Goal: Task Accomplishment & Management: Use online tool/utility

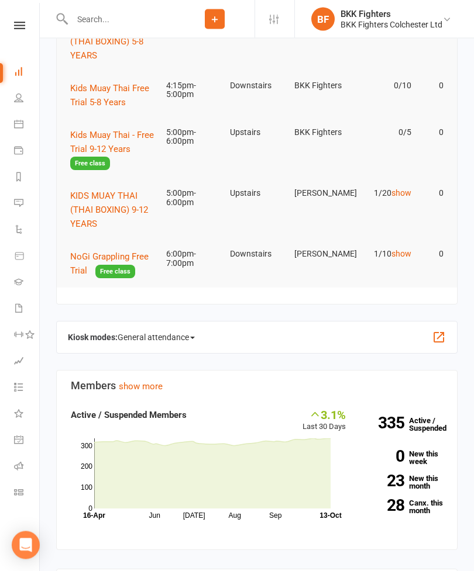
scroll to position [161, 0]
click at [437, 323] on div "Kiosk modes: General attendance General attendance Class Roll call" at bounding box center [256, 338] width 401 height 33
click at [439, 342] on button "button" at bounding box center [439, 338] width 14 height 14
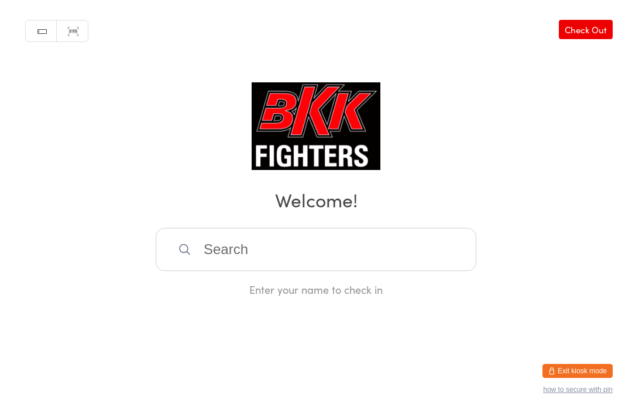
click at [320, 271] on input "search" at bounding box center [316, 249] width 320 height 43
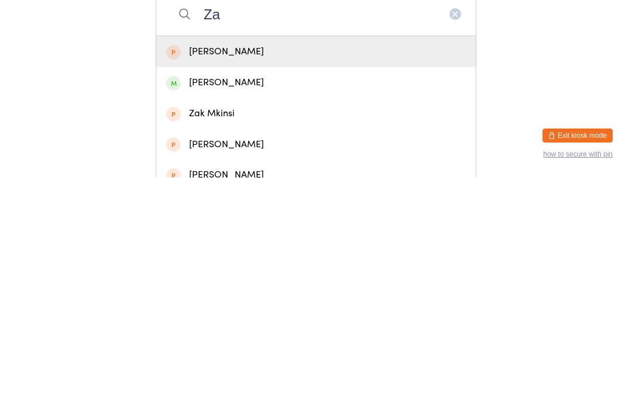
type input "Z"
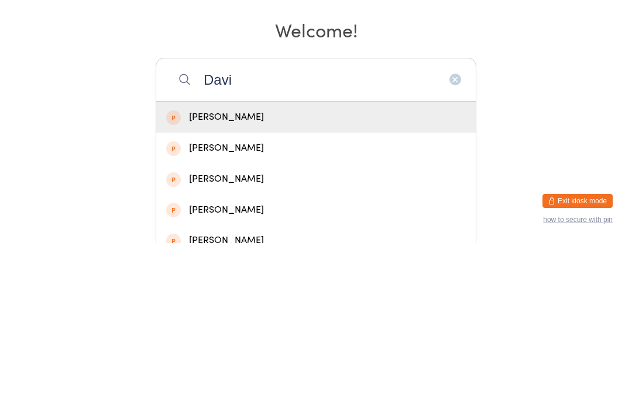
scroll to position [21, 0]
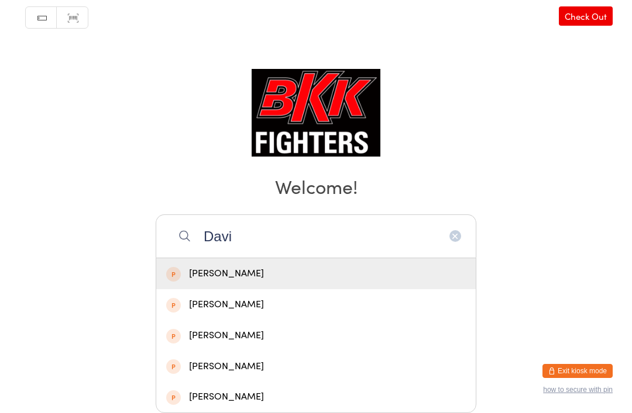
type input "Davi"
click at [280, 272] on div "[PERSON_NAME]" at bounding box center [315, 274] width 299 height 16
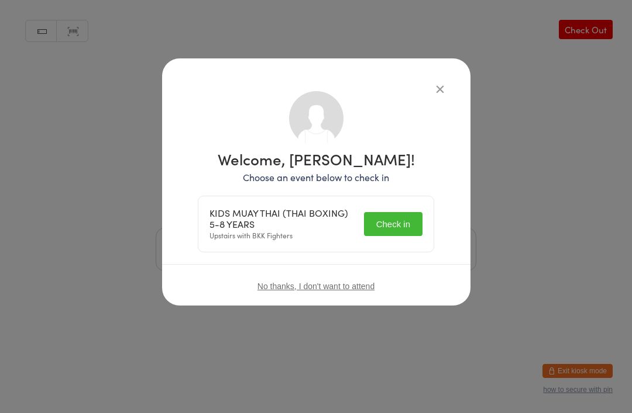
click at [387, 213] on button "Check in" at bounding box center [393, 224] width 58 height 24
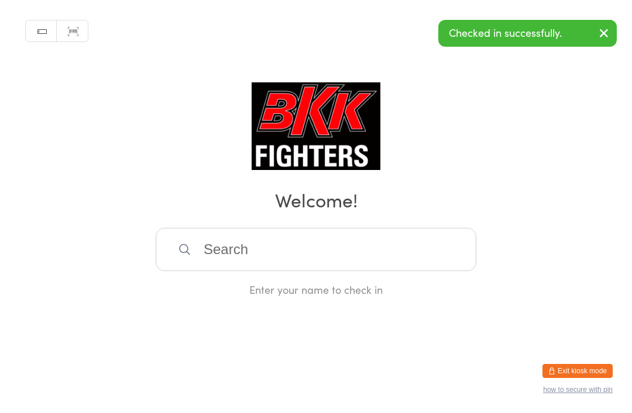
click at [334, 254] on input "search" at bounding box center [316, 249] width 320 height 43
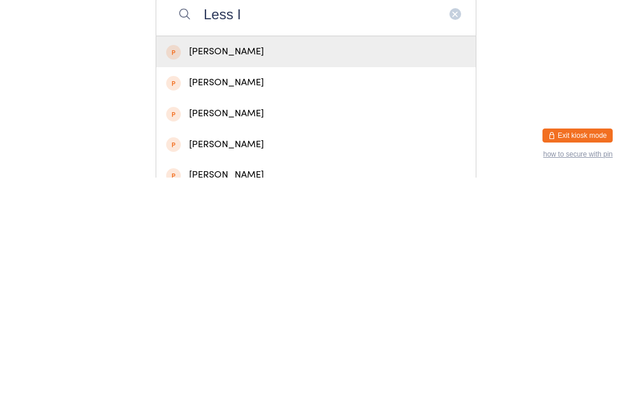
scroll to position [21, 0]
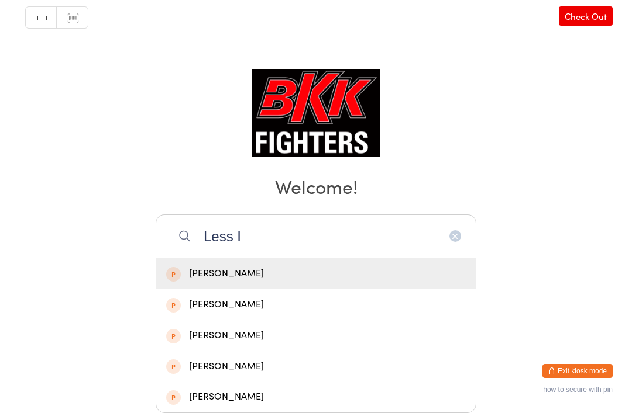
type input "Less I"
click at [272, 274] on div "Lessi Sedani" at bounding box center [315, 274] width 299 height 16
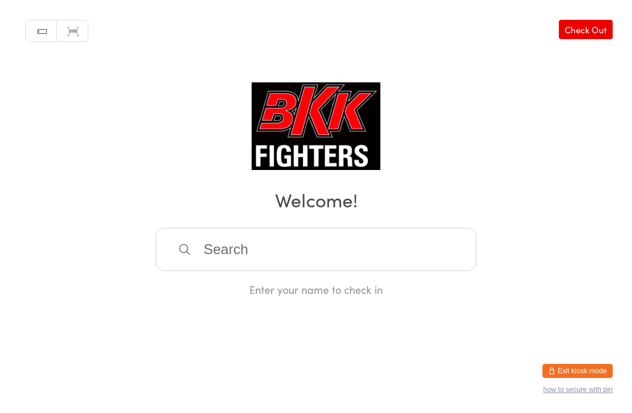
scroll to position [0, 0]
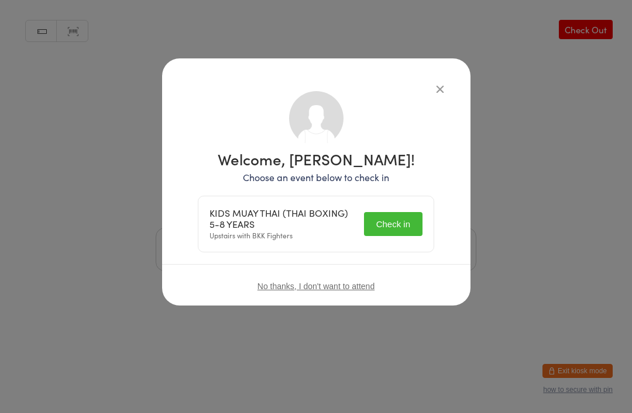
click at [394, 225] on button "Check in" at bounding box center [393, 224] width 58 height 24
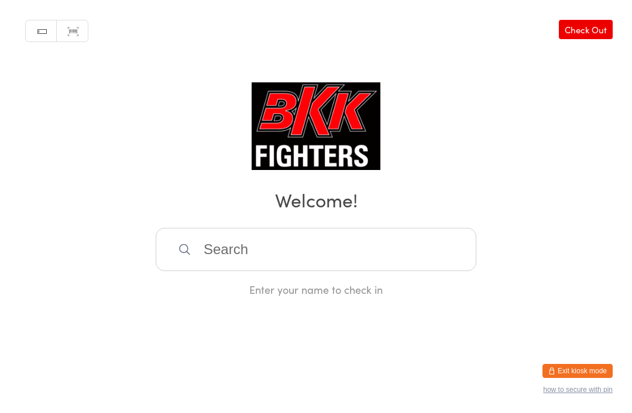
click at [258, 254] on input "search" at bounding box center [316, 249] width 320 height 43
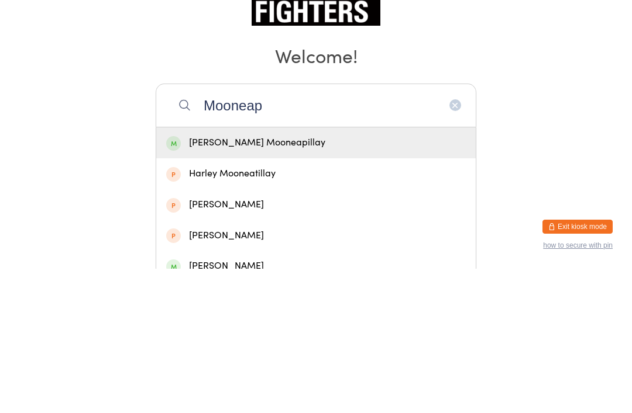
type input "Mooneap"
click at [287, 280] on div "[PERSON_NAME] Mooneapillay" at bounding box center [315, 288] width 299 height 16
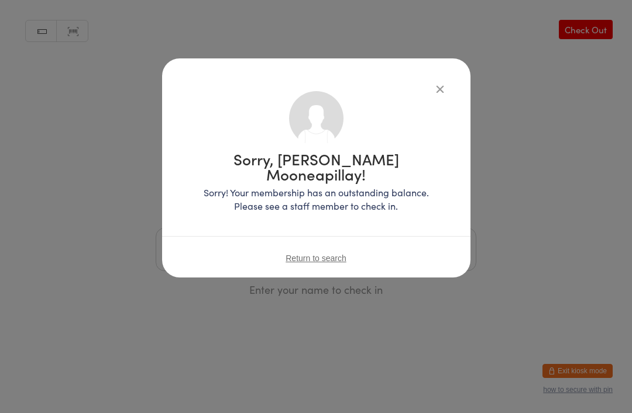
click at [434, 73] on div "Sorry, Bo-Rose Mooneapillay! Sorry! Your membership has an outstanding balance.…" at bounding box center [316, 167] width 308 height 219
click at [439, 84] on icon "button" at bounding box center [439, 88] width 13 height 13
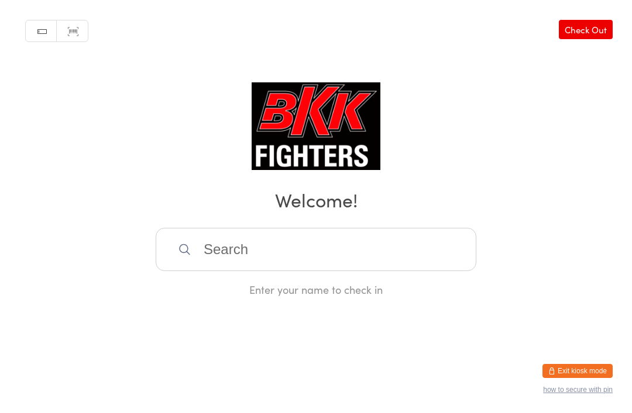
click at [245, 256] on input "search" at bounding box center [316, 249] width 320 height 43
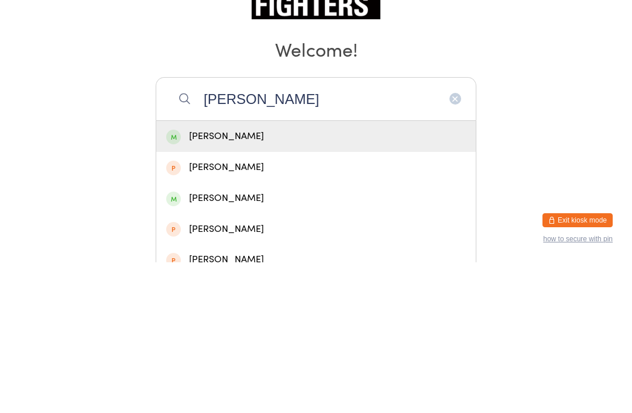
type input "Bella wake"
click at [268, 280] on div "Bella Wakefield" at bounding box center [315, 288] width 299 height 16
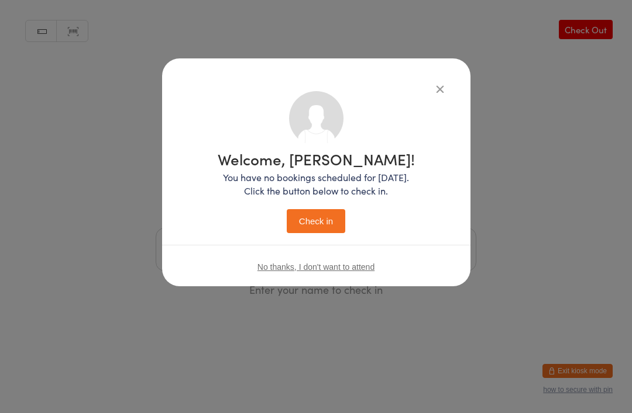
click at [319, 213] on button "Check in" at bounding box center [316, 221] width 58 height 24
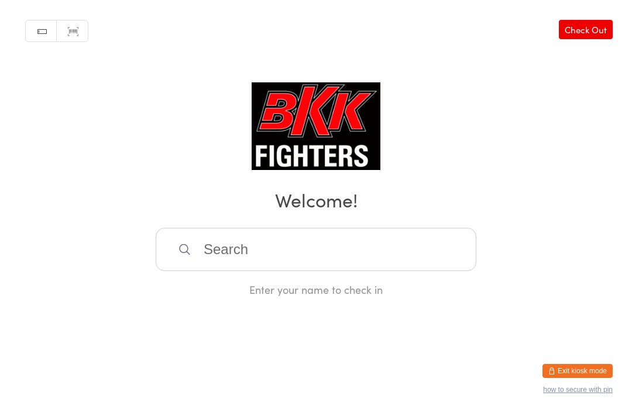
click at [271, 240] on input "search" at bounding box center [316, 249] width 320 height 43
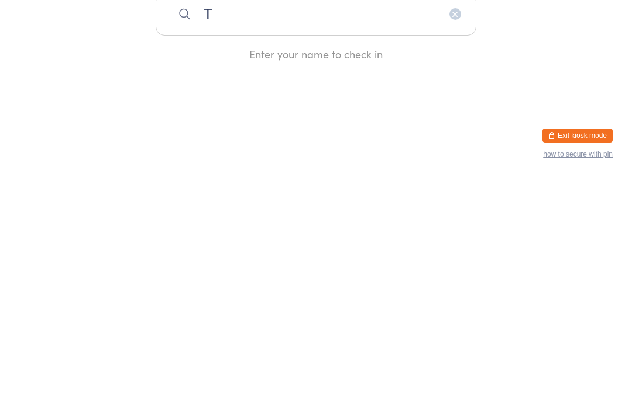
type input "Th"
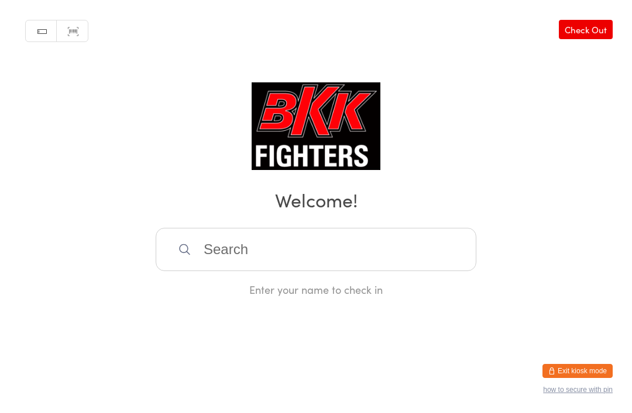
click at [576, 365] on button "Exit kiosk mode" at bounding box center [577, 371] width 70 height 14
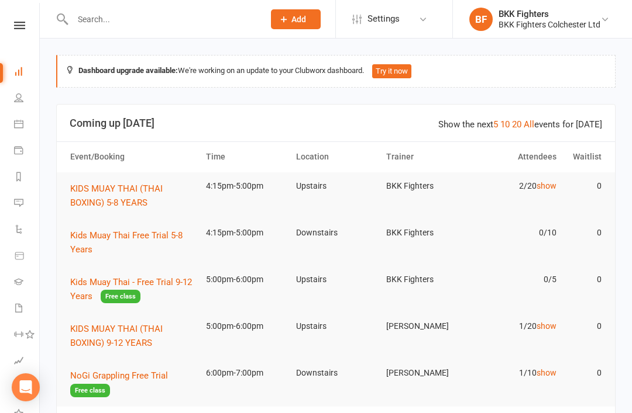
click at [213, 6] on div at bounding box center [155, 19] width 199 height 38
click at [199, 22] on input "text" at bounding box center [162, 19] width 187 height 16
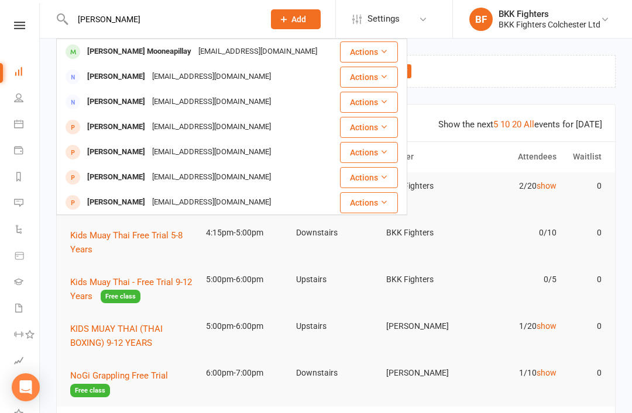
type input "Bo rose"
click at [216, 54] on div "[EMAIL_ADDRESS][DOMAIN_NAME]" at bounding box center [258, 51] width 126 height 17
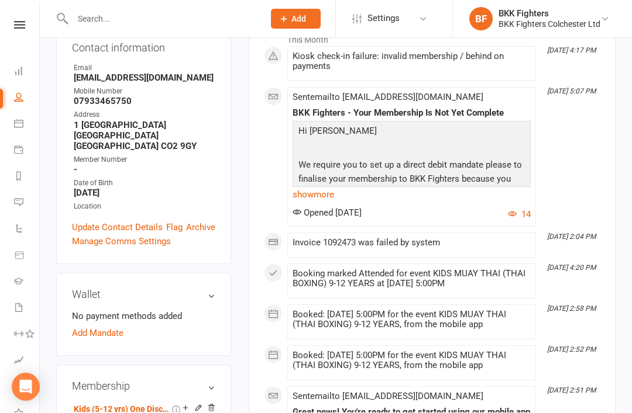
scroll to position [206, 0]
click at [107, 326] on link "Add Mandate" at bounding box center [97, 333] width 51 height 14
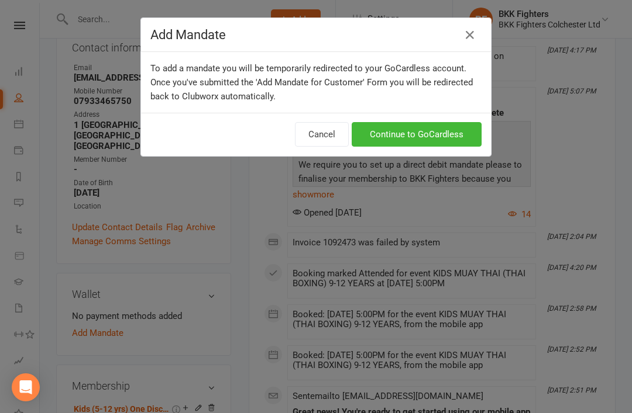
click at [439, 134] on link "Continue to GoCardless" at bounding box center [416, 134] width 130 height 25
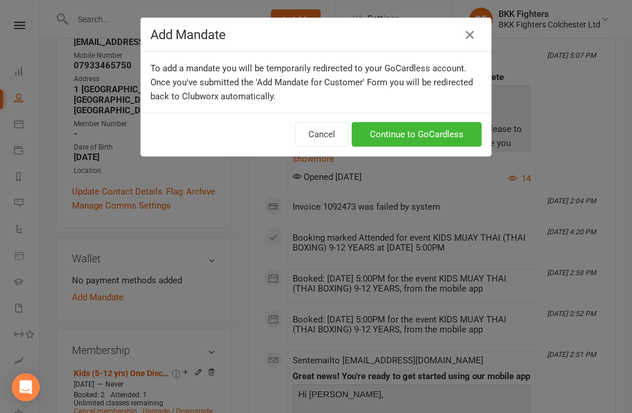
scroll to position [244, 0]
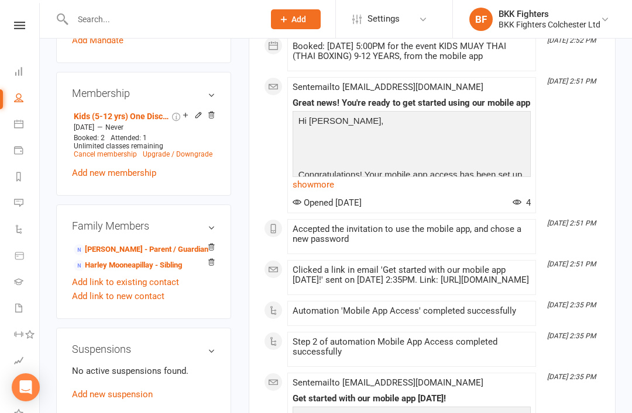
scroll to position [515, 0]
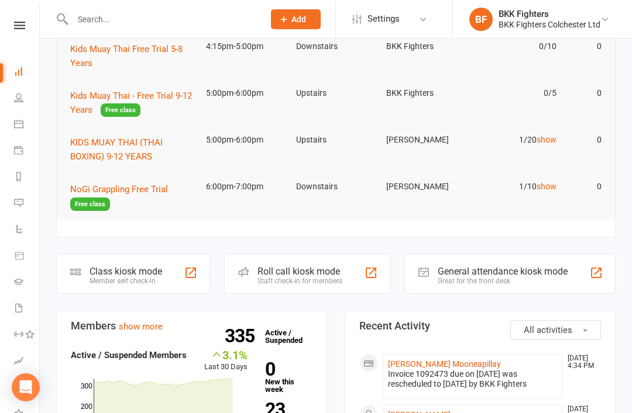
scroll to position [184, 0]
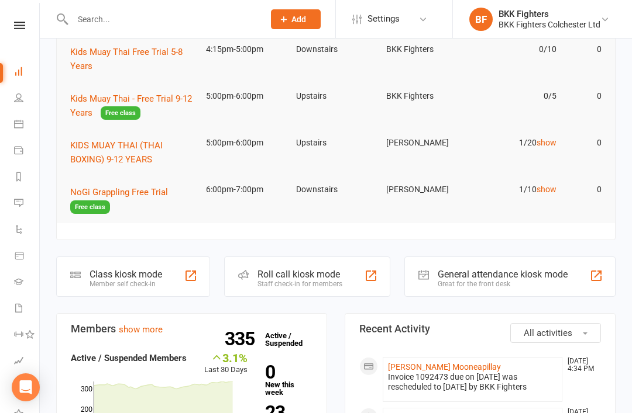
click at [614, 272] on div "General attendance kiosk mode Great for the front desk" at bounding box center [509, 277] width 211 height 40
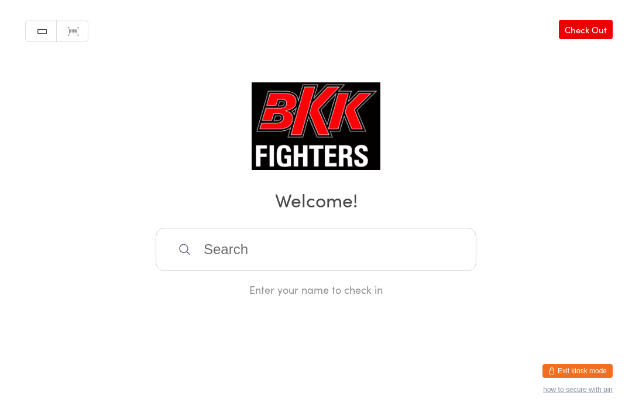
click at [311, 268] on input "search" at bounding box center [316, 249] width 320 height 43
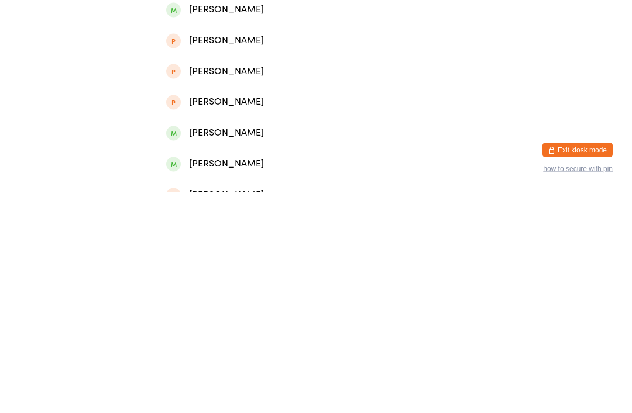
scroll to position [122, 0]
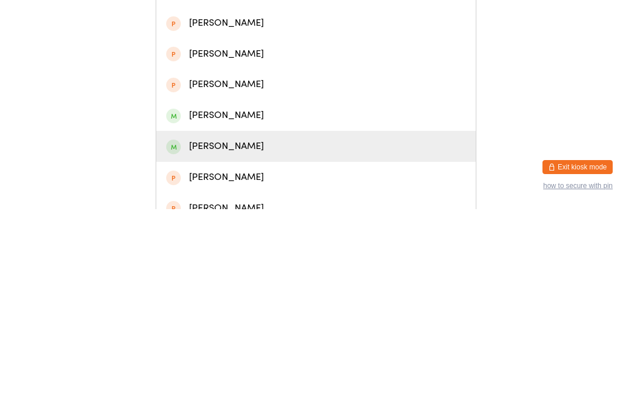
type input "[PERSON_NAME]"
click at [259, 343] on div "[PERSON_NAME]" at bounding box center [315, 351] width 299 height 16
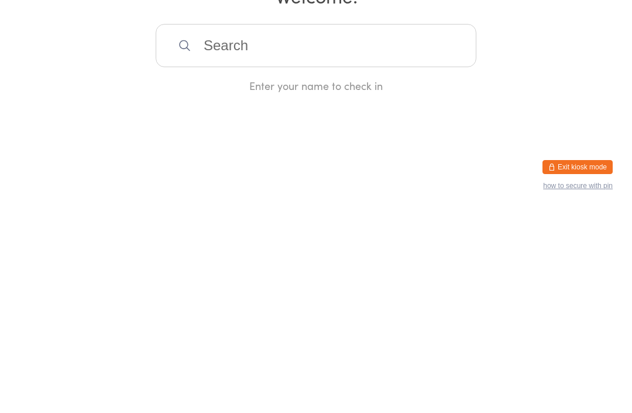
scroll to position [0, 0]
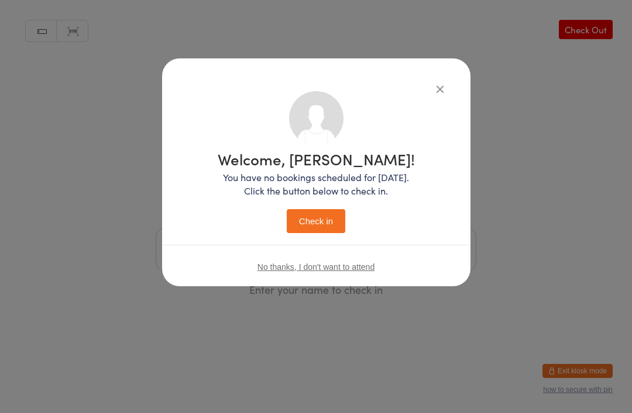
click at [318, 216] on button "Check in" at bounding box center [316, 221] width 58 height 24
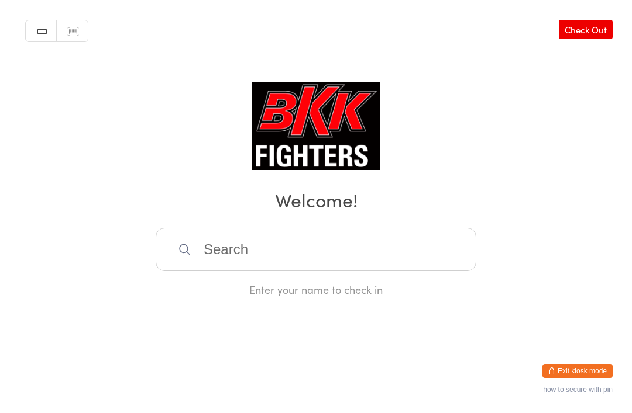
click at [214, 271] on input "search" at bounding box center [316, 249] width 320 height 43
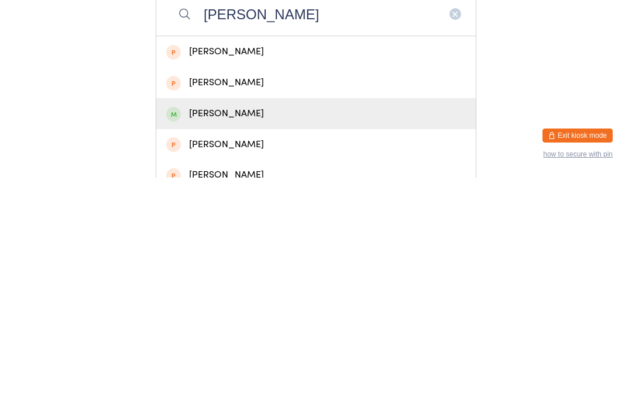
type input "[PERSON_NAME]"
click at [178, 343] on span at bounding box center [173, 350] width 15 height 15
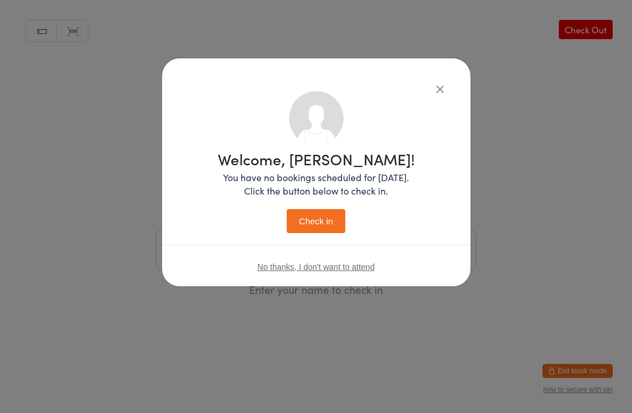
click at [314, 221] on button "Check in" at bounding box center [316, 221] width 58 height 24
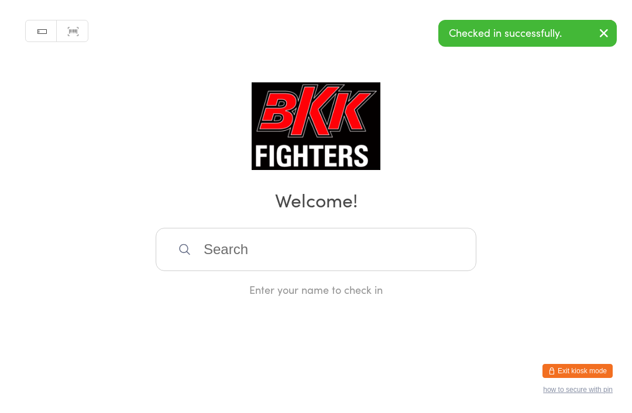
click at [244, 256] on input "search" at bounding box center [316, 249] width 320 height 43
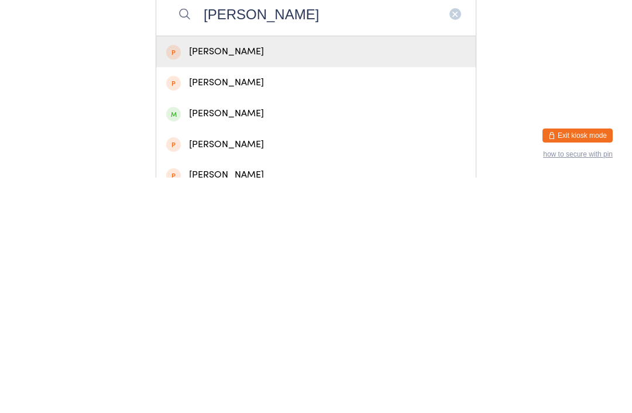
type input "[PERSON_NAME]"
click at [186, 341] on div "[PERSON_NAME]" at bounding box center [315, 349] width 299 height 16
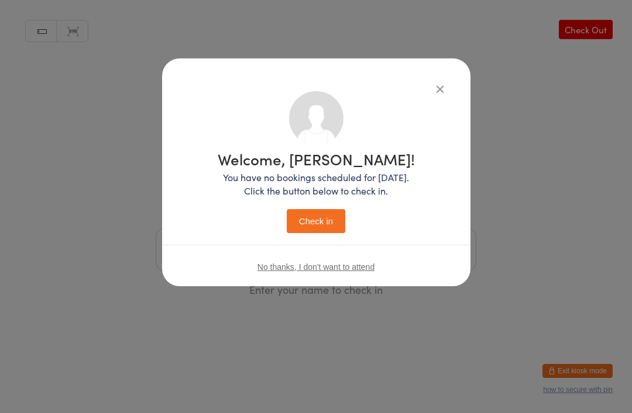
click at [306, 222] on button "Check in" at bounding box center [316, 221] width 58 height 24
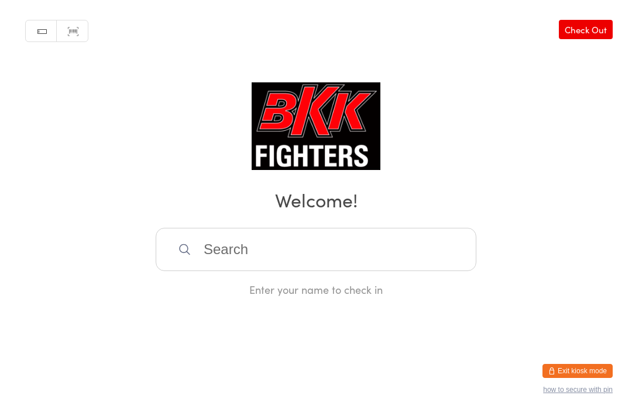
click at [250, 271] on input "search" at bounding box center [316, 249] width 320 height 43
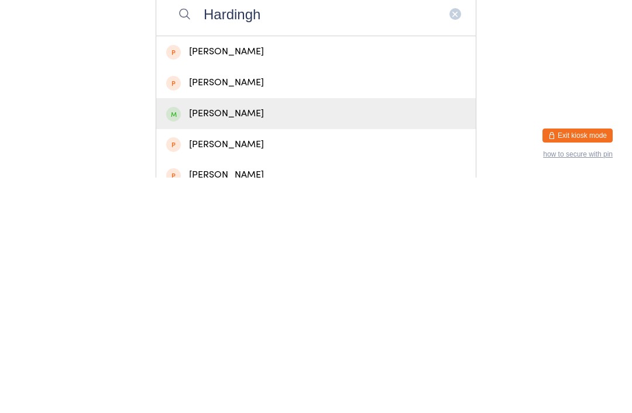
type input "Hardingh"
click at [260, 341] on div "[PERSON_NAME]" at bounding box center [315, 349] width 299 height 16
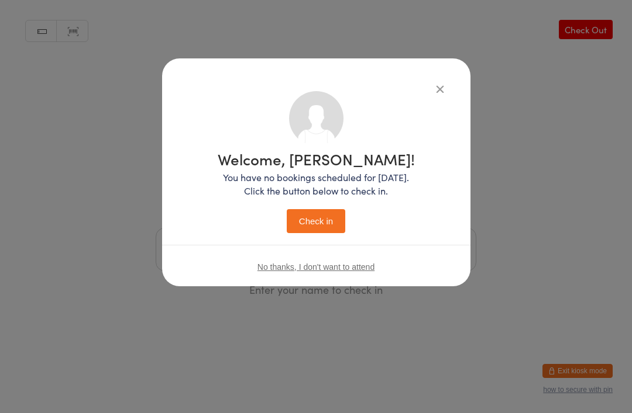
click at [321, 223] on button "Check in" at bounding box center [316, 221] width 58 height 24
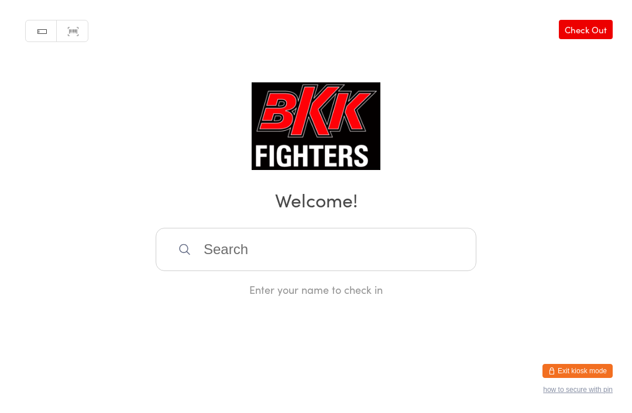
click at [196, 267] on input "search" at bounding box center [316, 249] width 320 height 43
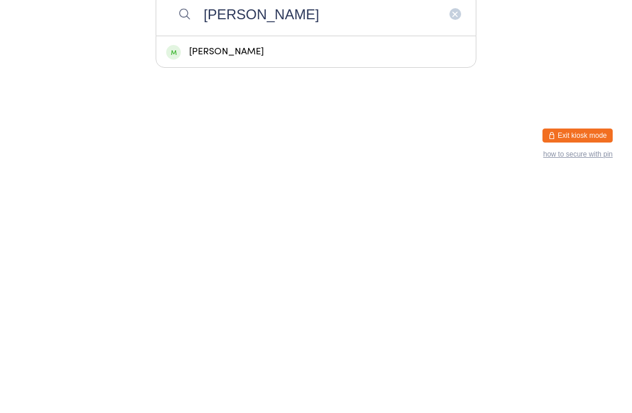
type input "Effie"
click at [199, 280] on div "[PERSON_NAME]" at bounding box center [315, 288] width 299 height 16
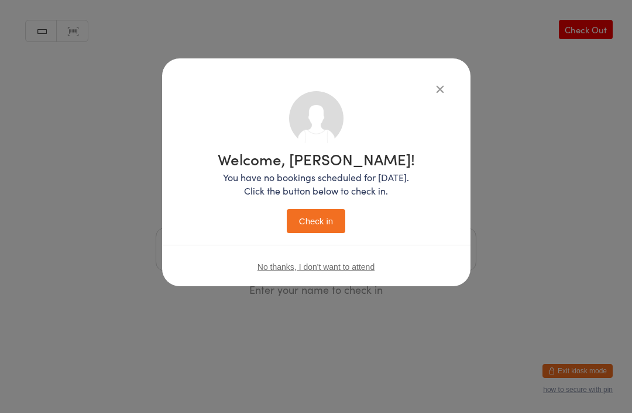
click at [322, 209] on button "Check in" at bounding box center [316, 221] width 58 height 24
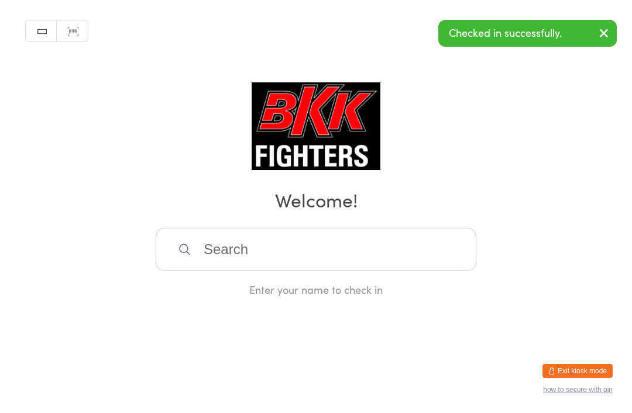
click at [230, 249] on input "search" at bounding box center [316, 249] width 320 height 43
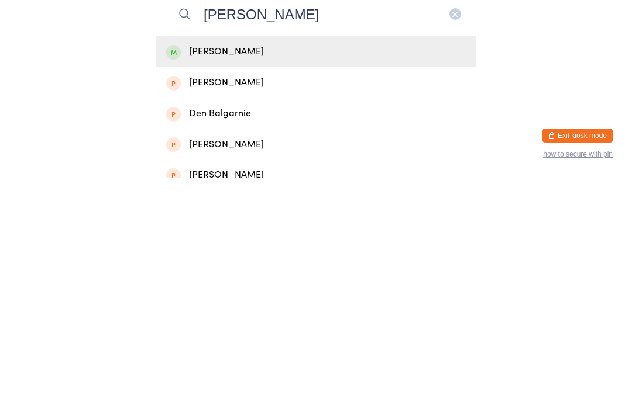
scroll to position [236, 0]
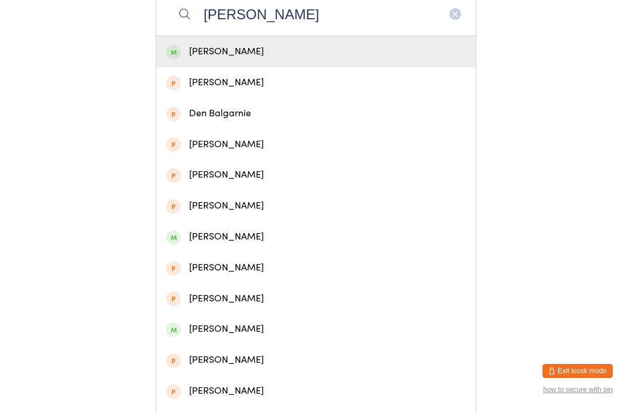
type input "Marnie"
click at [185, 67] on div "[PERSON_NAME]" at bounding box center [315, 51] width 319 height 31
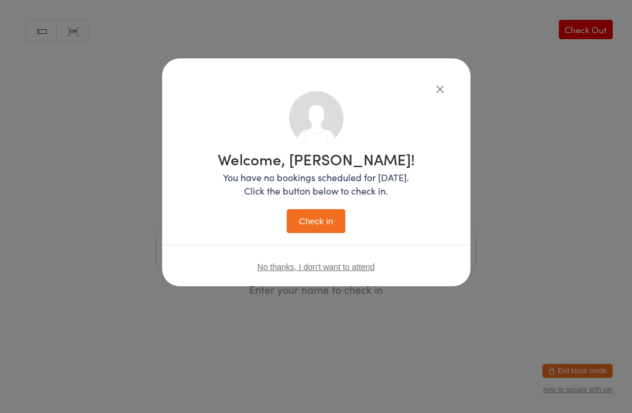
click at [319, 217] on button "Check in" at bounding box center [316, 221] width 58 height 24
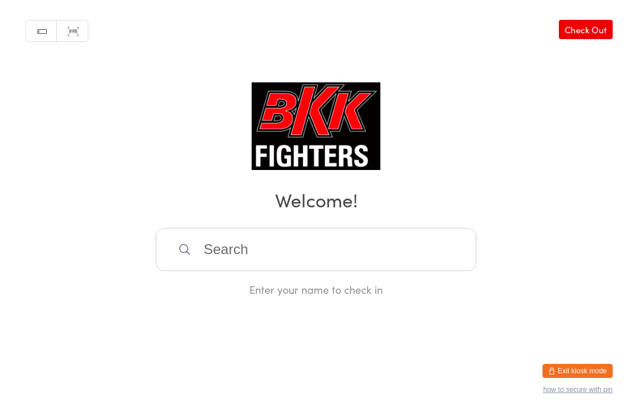
click at [285, 248] on input "search" at bounding box center [316, 249] width 320 height 43
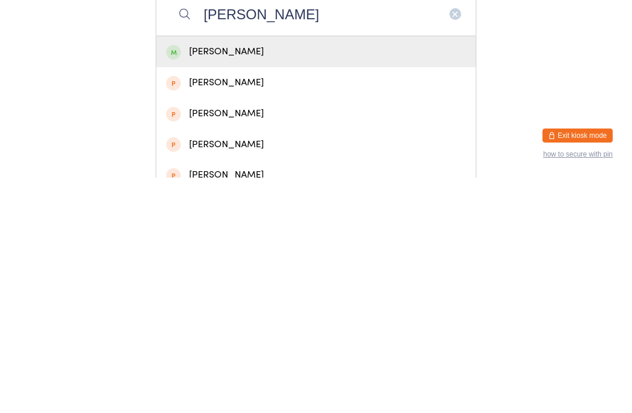
type input "Stanley"
click at [266, 280] on div "Stanley Elvin" at bounding box center [315, 288] width 299 height 16
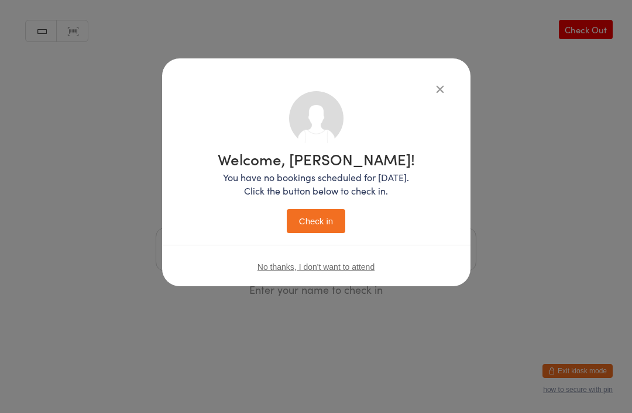
click at [312, 211] on button "Check in" at bounding box center [316, 221] width 58 height 24
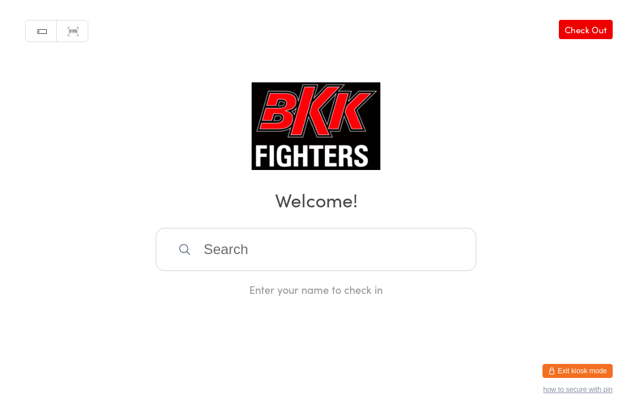
click at [365, 253] on input "search" at bounding box center [316, 249] width 320 height 43
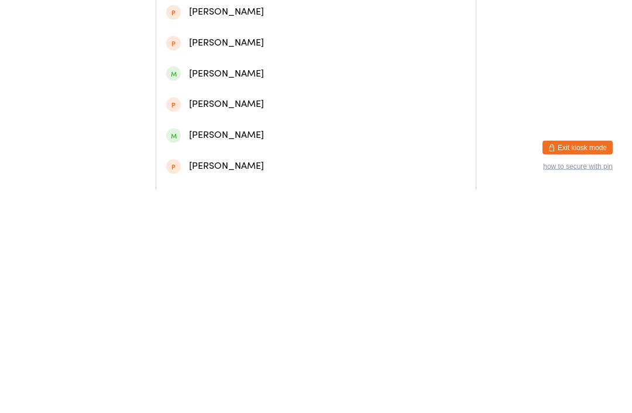
scroll to position [111, 0]
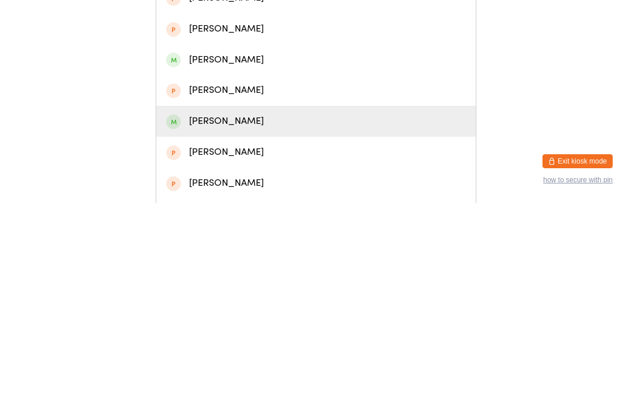
type input "Billy"
click at [271, 323] on div "Billy Critch" at bounding box center [315, 331] width 299 height 16
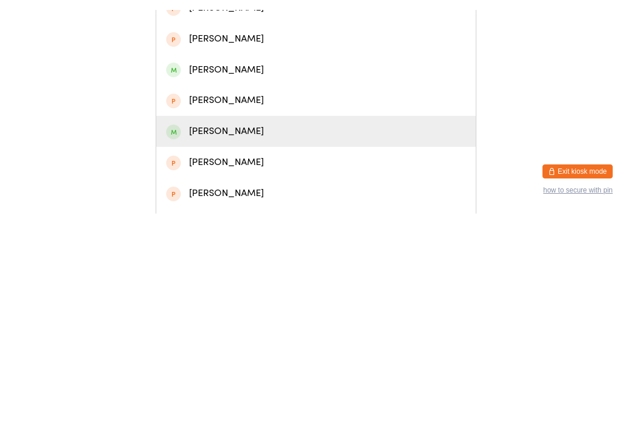
scroll to position [0, 0]
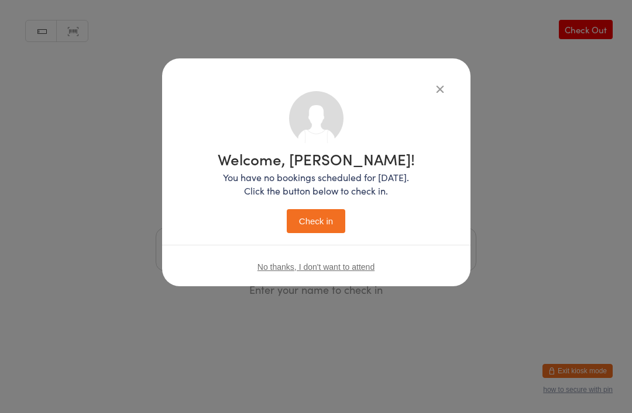
click at [330, 218] on button "Check in" at bounding box center [316, 221] width 58 height 24
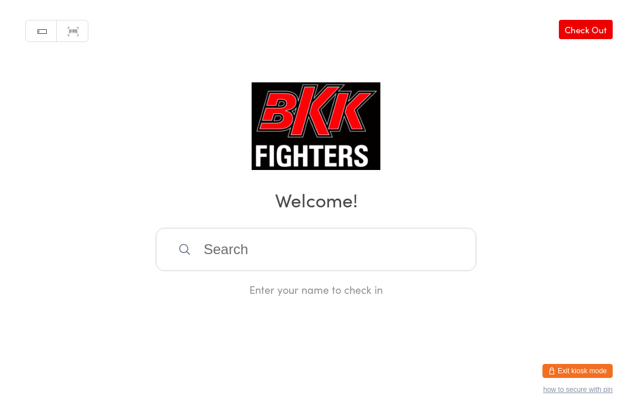
click at [80, 113] on div "Manual search Scanner input Check Out Welcome! Enter your name to check in" at bounding box center [316, 148] width 632 height 297
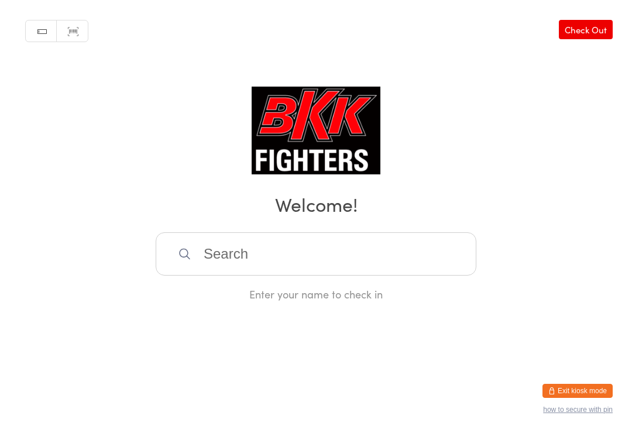
click at [242, 249] on input "search" at bounding box center [316, 253] width 320 height 43
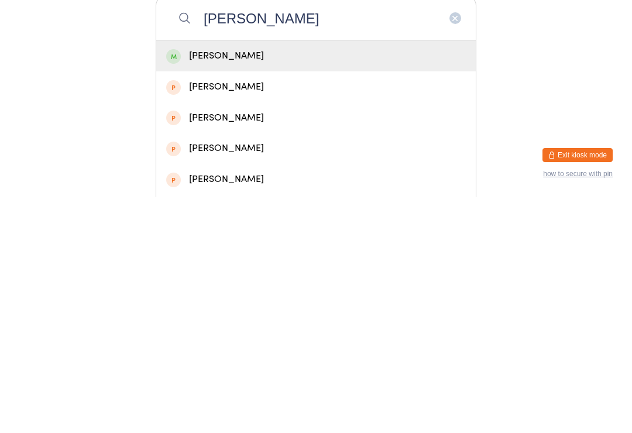
type input "[PERSON_NAME]"
click at [242, 276] on div "[PERSON_NAME]" at bounding box center [315, 291] width 319 height 31
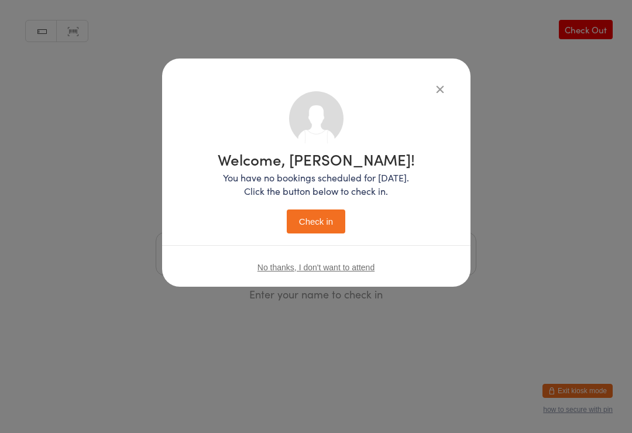
click at [319, 215] on button "Check in" at bounding box center [316, 221] width 58 height 24
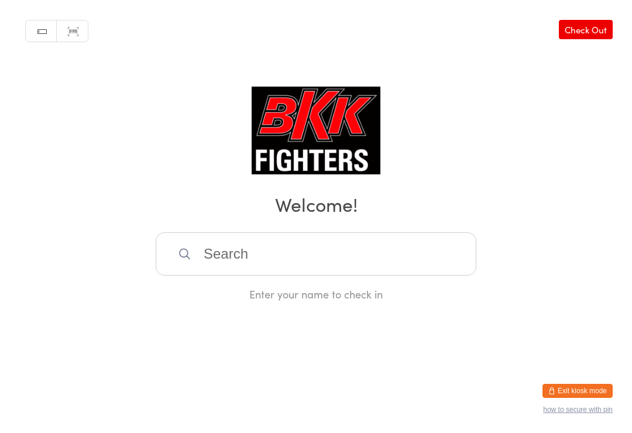
click at [436, 251] on input "search" at bounding box center [316, 253] width 320 height 43
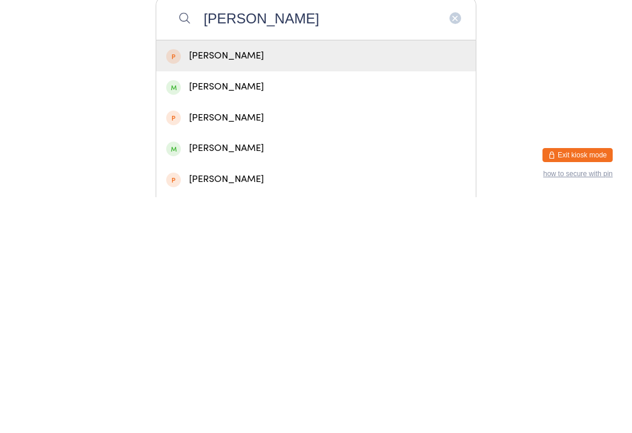
type input "[PERSON_NAME]"
click at [393, 315] on div "[PERSON_NAME]" at bounding box center [315, 323] width 299 height 16
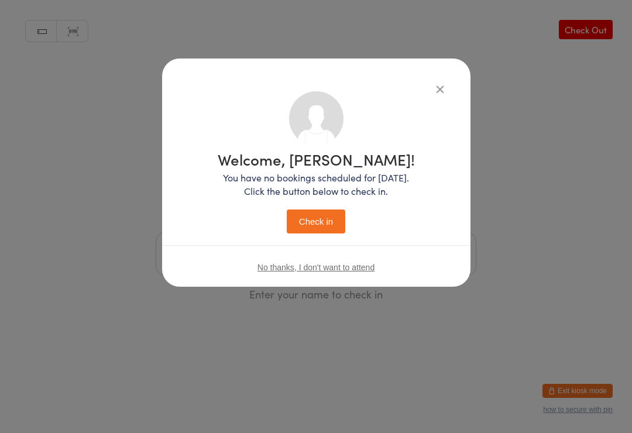
click at [321, 223] on button "Check in" at bounding box center [316, 221] width 58 height 24
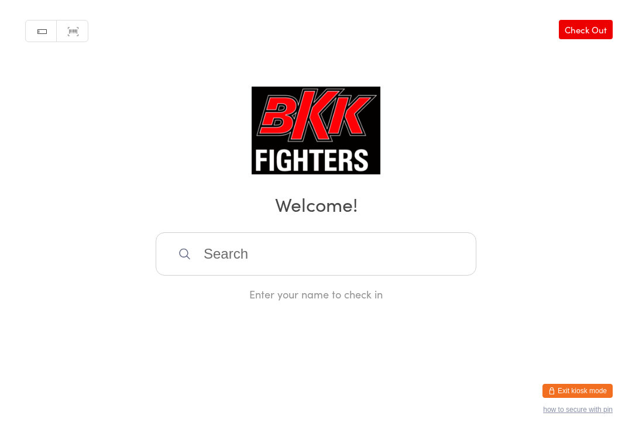
click at [308, 263] on input "search" at bounding box center [316, 253] width 320 height 43
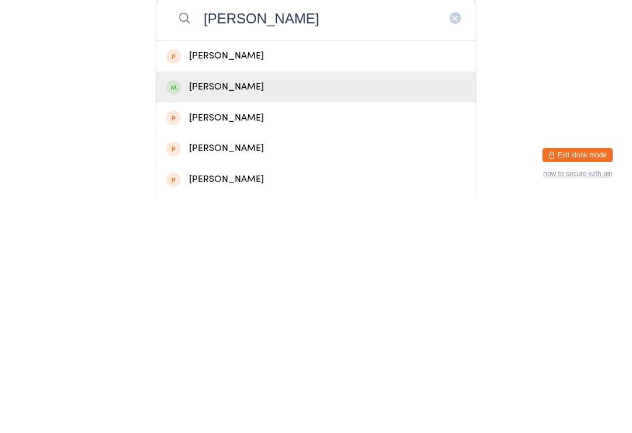
type input "[PERSON_NAME]"
click at [258, 315] on div "[PERSON_NAME]" at bounding box center [315, 323] width 299 height 16
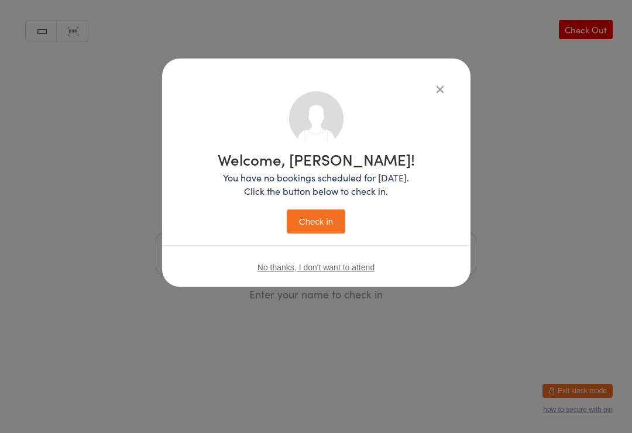
click at [315, 228] on button "Check in" at bounding box center [316, 221] width 58 height 24
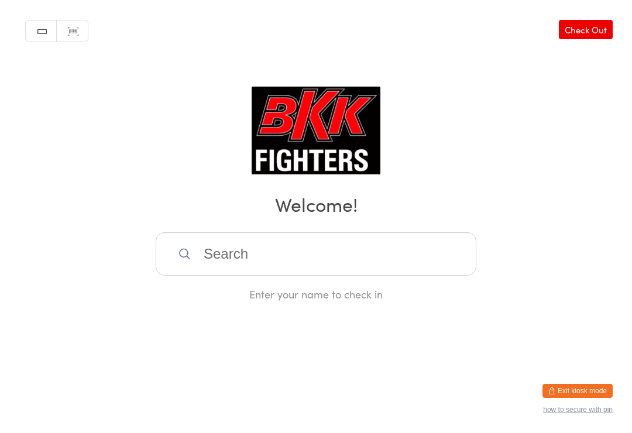
click at [281, 244] on input "search" at bounding box center [316, 253] width 320 height 43
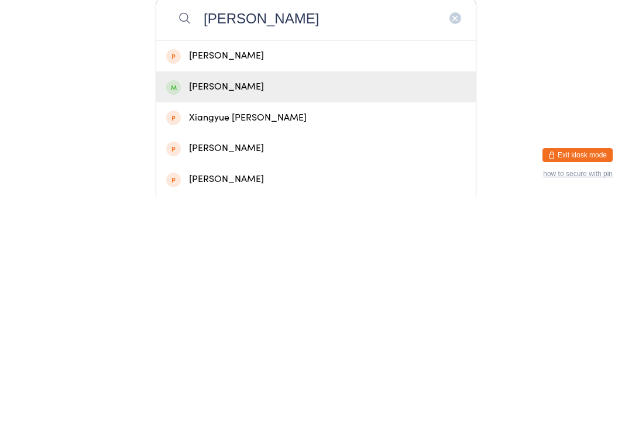
type input "[PERSON_NAME]"
click at [262, 315] on div "[PERSON_NAME]" at bounding box center [315, 323] width 299 height 16
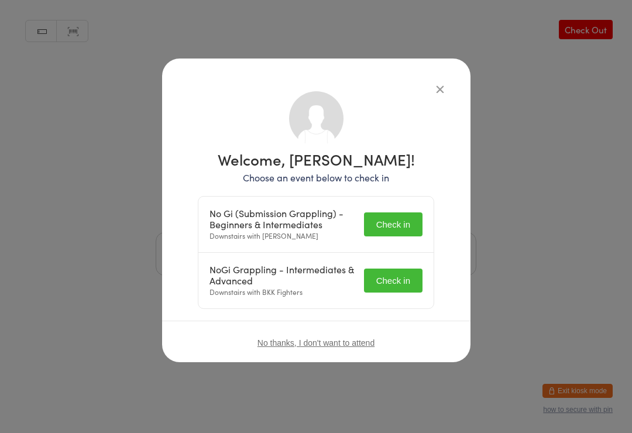
click at [391, 221] on button "Check in" at bounding box center [393, 224] width 58 height 24
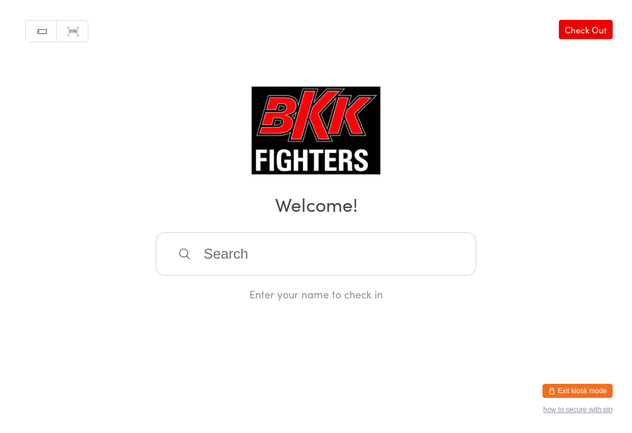
click at [384, 251] on input "search" at bounding box center [316, 253] width 320 height 43
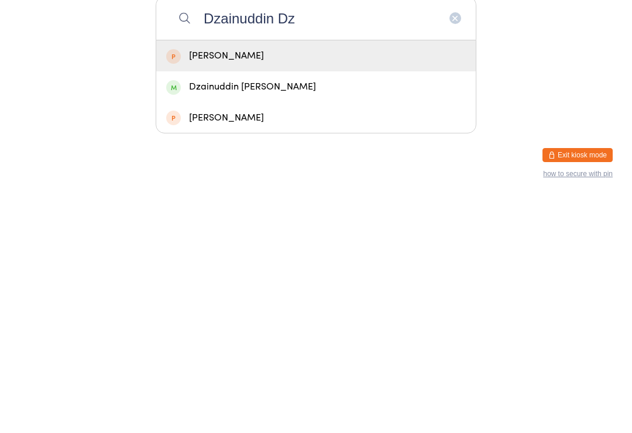
type input "Dzainuddin Dz"
click at [339, 284] on div "[PERSON_NAME]" at bounding box center [315, 292] width 299 height 16
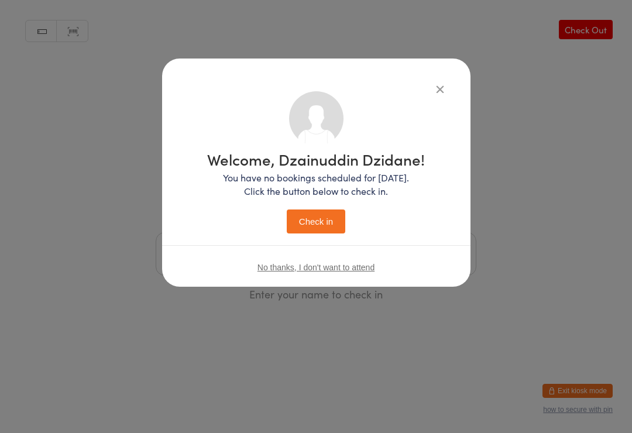
click at [441, 88] on icon "button" at bounding box center [439, 88] width 13 height 13
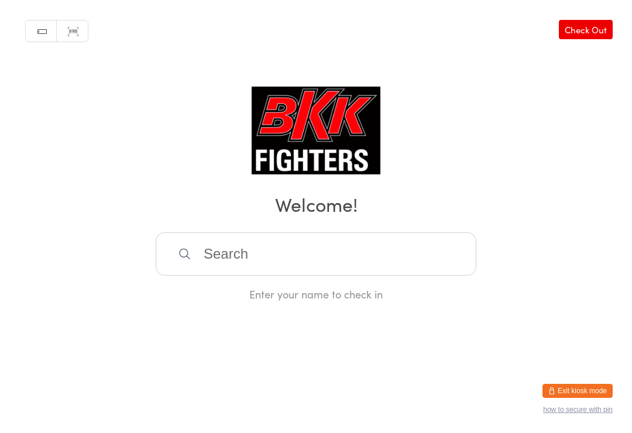
click at [284, 261] on input "search" at bounding box center [316, 253] width 320 height 43
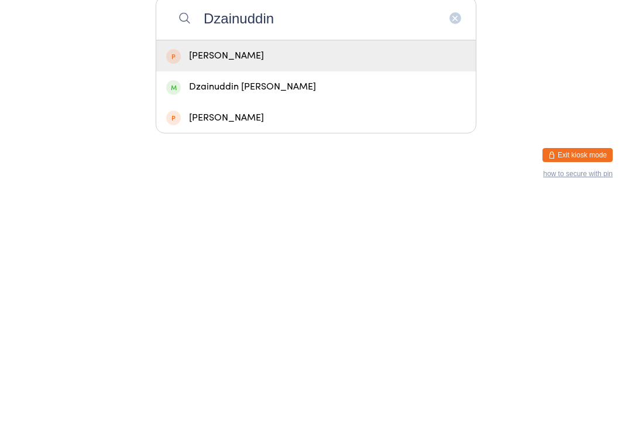
type input "Dzainuddin"
click at [325, 315] on div "Dzainuddin [PERSON_NAME]" at bounding box center [315, 323] width 299 height 16
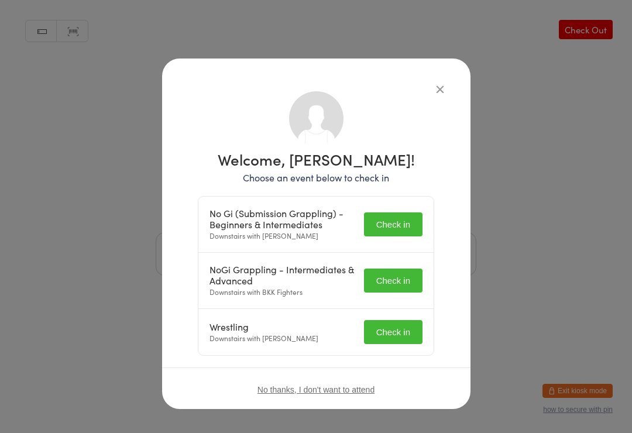
click at [396, 230] on button "Check in" at bounding box center [393, 224] width 58 height 24
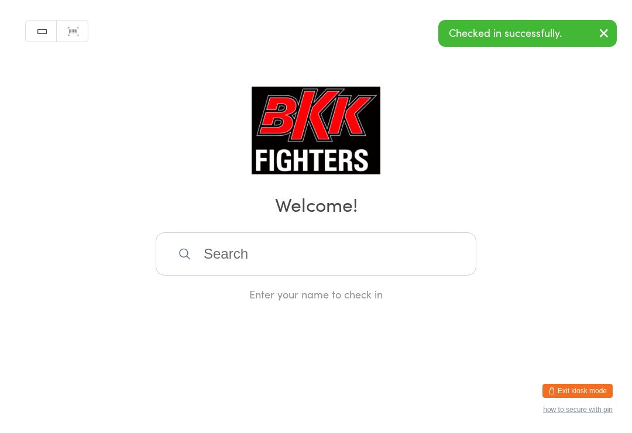
click at [396, 297] on div "Enter your name to check in" at bounding box center [316, 294] width 320 height 15
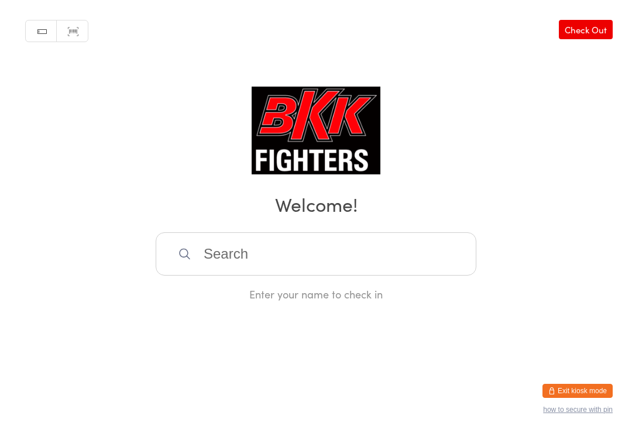
click at [323, 261] on input "search" at bounding box center [316, 253] width 320 height 43
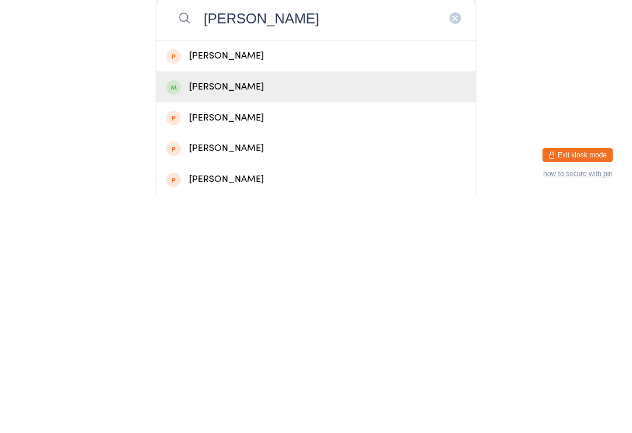
type input "[PERSON_NAME]"
click at [315, 315] on div "[PERSON_NAME]" at bounding box center [315, 323] width 299 height 16
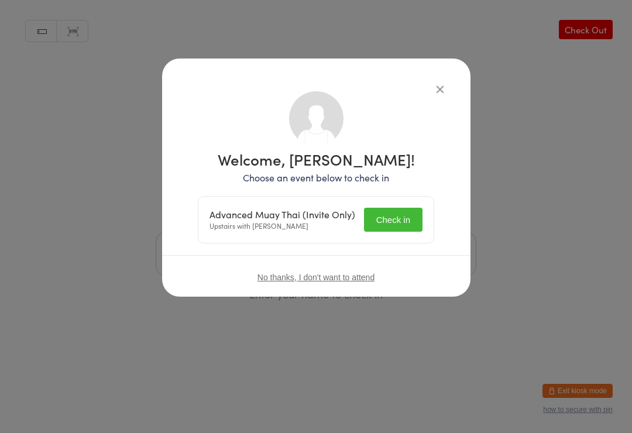
click at [397, 212] on button "Check in" at bounding box center [393, 220] width 58 height 24
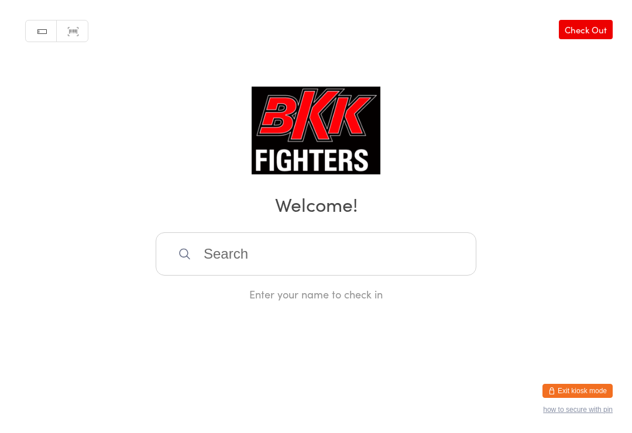
click at [206, 248] on input "search" at bounding box center [316, 253] width 320 height 43
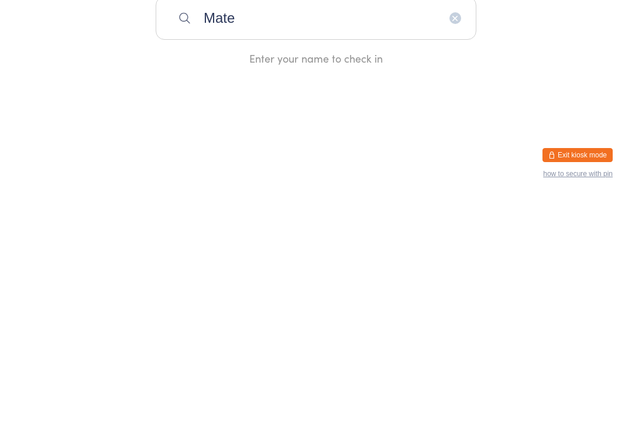
type input "Matei"
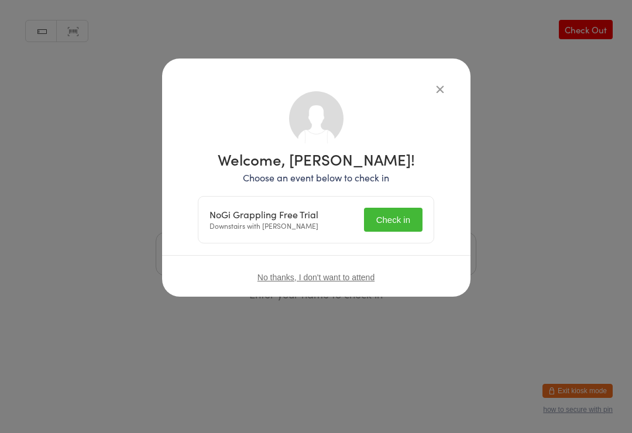
click at [386, 219] on button "Check in" at bounding box center [393, 220] width 58 height 24
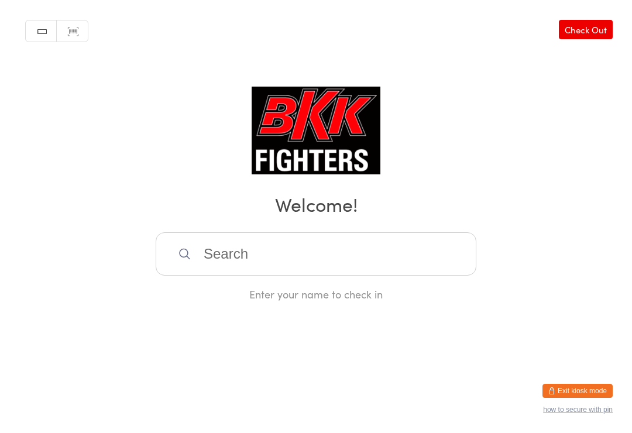
click at [324, 299] on div "Enter your name to check in" at bounding box center [316, 294] width 320 height 15
click at [363, 272] on input "search" at bounding box center [316, 253] width 320 height 43
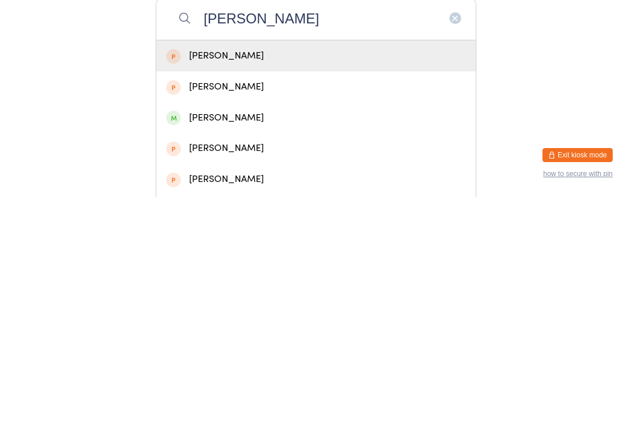
type input "[PERSON_NAME]"
click at [275, 338] on div "[PERSON_NAME]" at bounding box center [315, 353] width 319 height 31
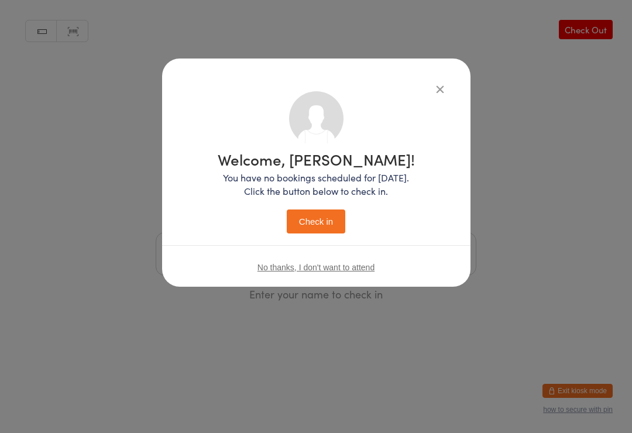
click at [345, 219] on button "Check in" at bounding box center [316, 221] width 58 height 24
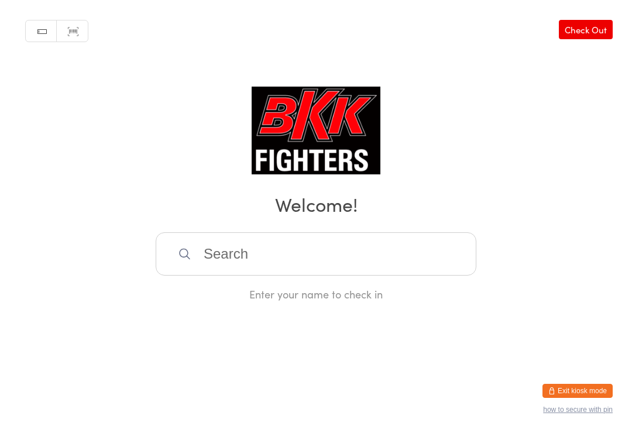
click at [223, 268] on input "search" at bounding box center [316, 253] width 320 height 43
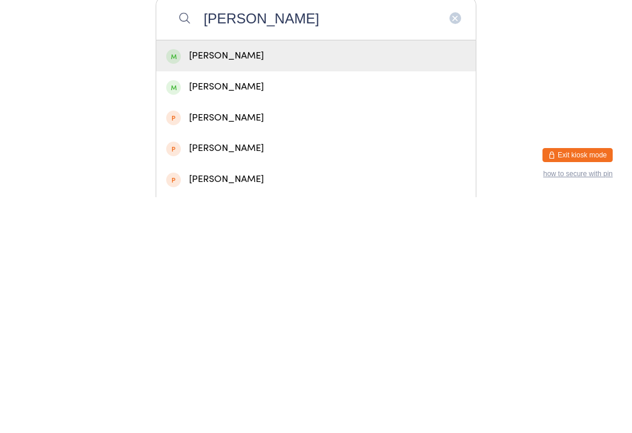
type input "[PERSON_NAME]"
click at [346, 284] on div "[PERSON_NAME]" at bounding box center [315, 292] width 299 height 16
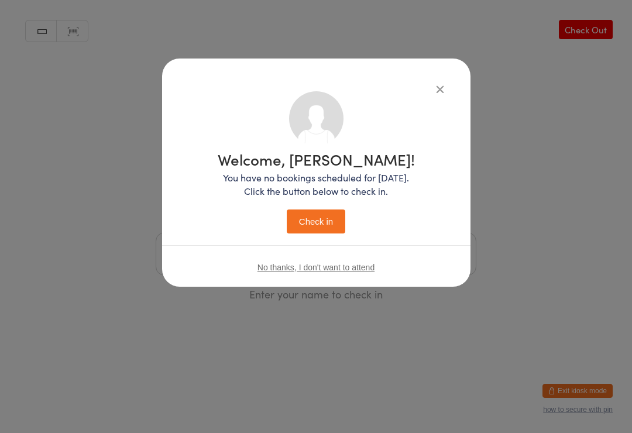
click at [336, 233] on button "Check in" at bounding box center [316, 221] width 58 height 24
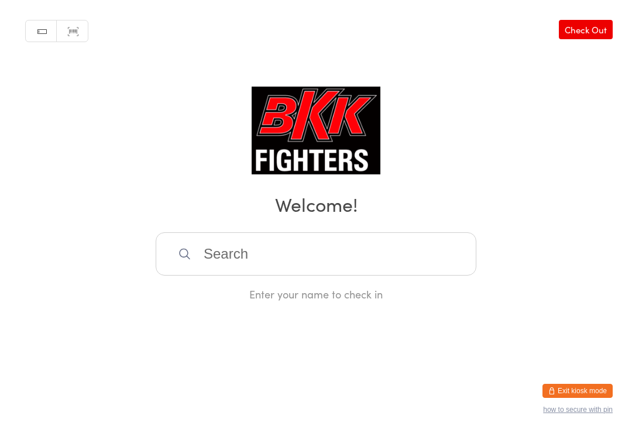
click at [306, 261] on input "search" at bounding box center [316, 253] width 320 height 43
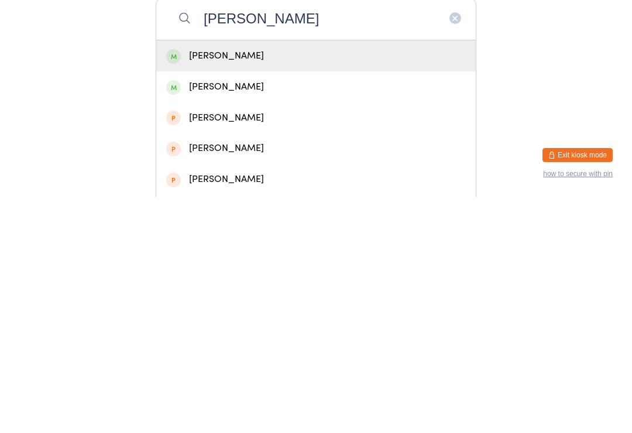
type input "[PERSON_NAME]"
click at [250, 315] on div "[PERSON_NAME]" at bounding box center [315, 323] width 299 height 16
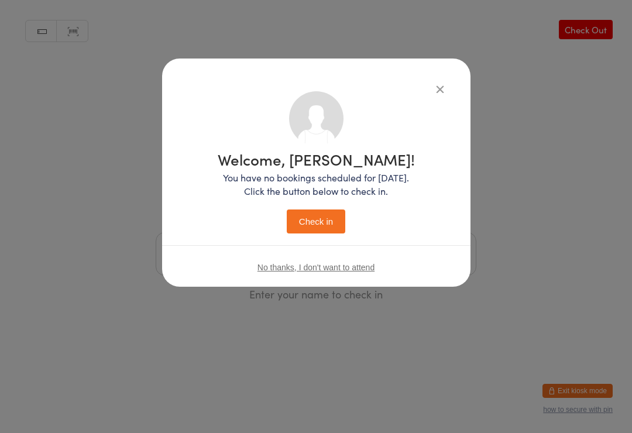
click at [318, 222] on button "Check in" at bounding box center [316, 221] width 58 height 24
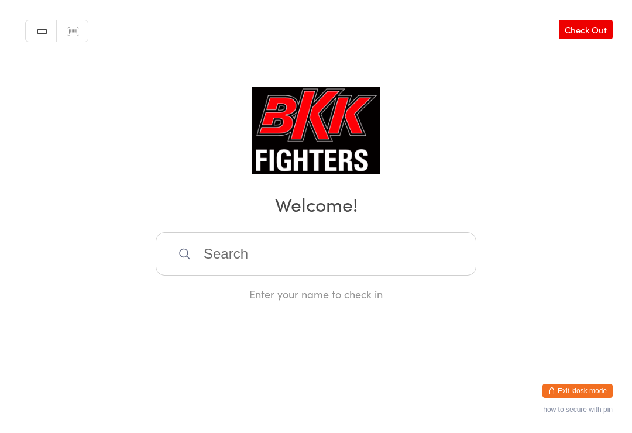
click at [236, 261] on input "search" at bounding box center [316, 253] width 320 height 43
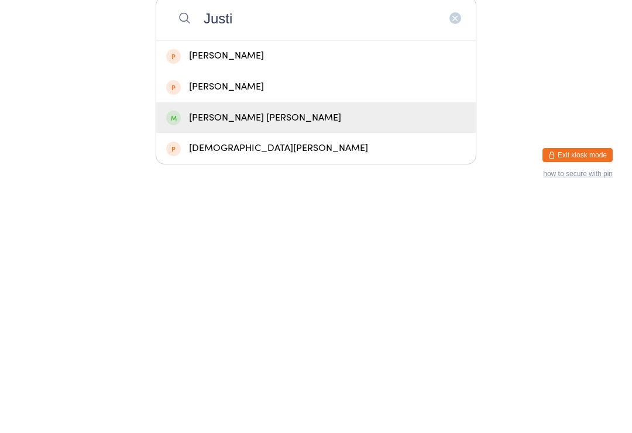
type input "Justi"
click at [233, 346] on div "[PERSON_NAME] [PERSON_NAME]" at bounding box center [315, 354] width 299 height 16
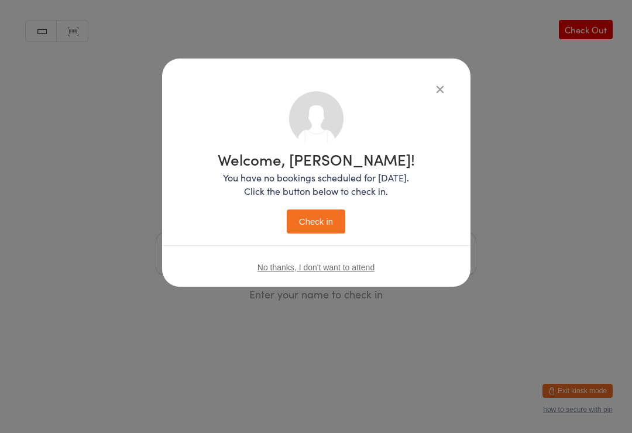
click at [308, 222] on button "Check in" at bounding box center [316, 221] width 58 height 24
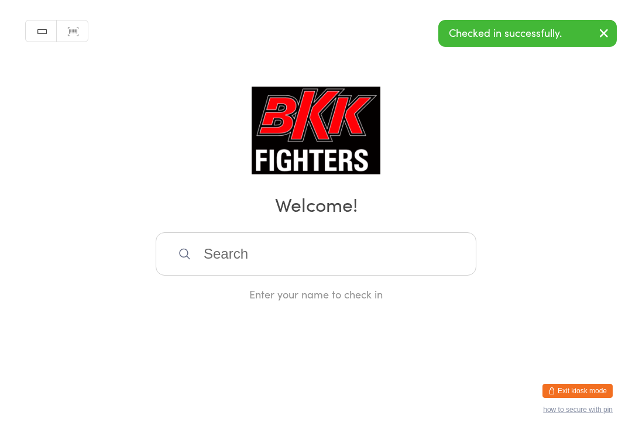
click at [310, 265] on input "search" at bounding box center [316, 253] width 320 height 43
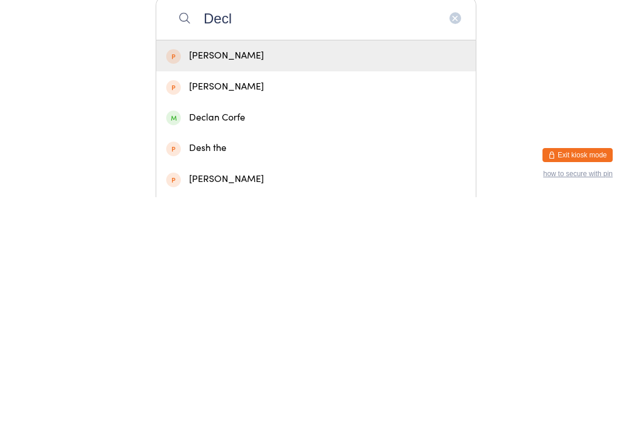
type input "Decl"
click at [292, 346] on div "Declan Corfe" at bounding box center [315, 354] width 299 height 16
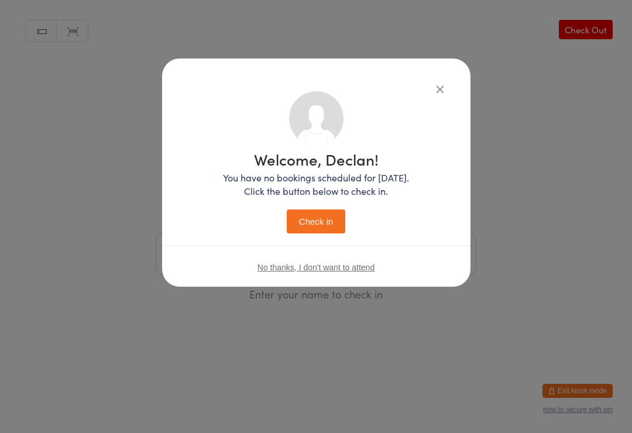
click at [324, 217] on button "Check in" at bounding box center [316, 221] width 58 height 24
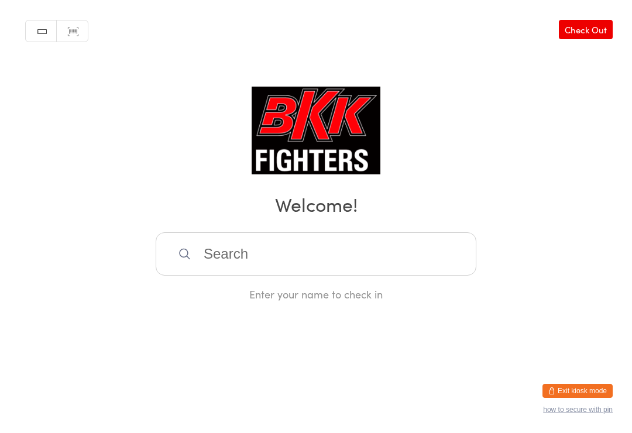
click at [393, 270] on input "search" at bounding box center [316, 253] width 320 height 43
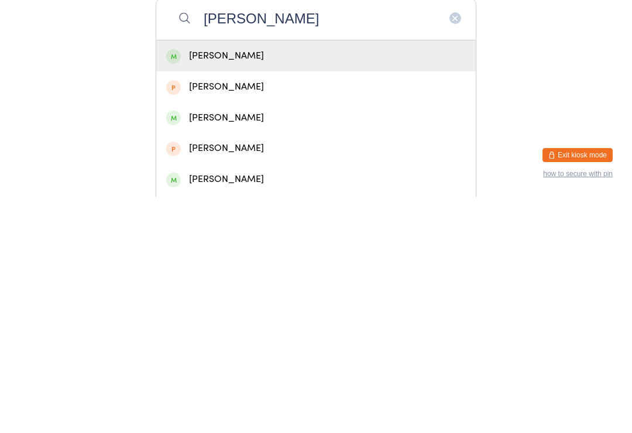
type input "[PERSON_NAME]"
click at [251, 284] on div "[PERSON_NAME]" at bounding box center [315, 292] width 299 height 16
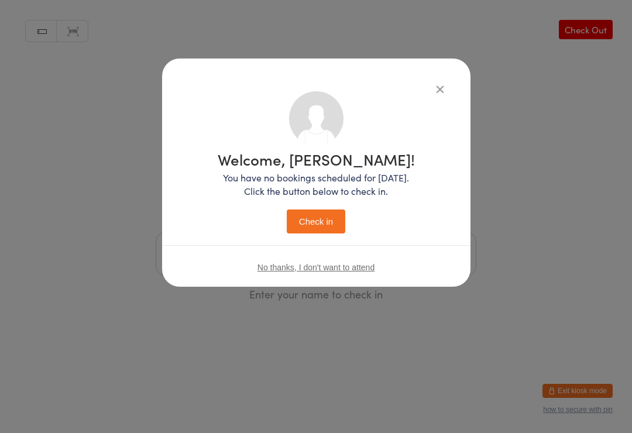
click at [335, 227] on button "Check in" at bounding box center [316, 221] width 58 height 24
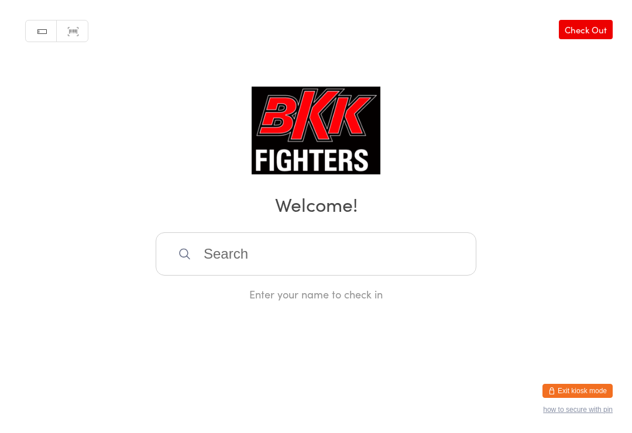
click at [372, 275] on input "search" at bounding box center [316, 253] width 320 height 43
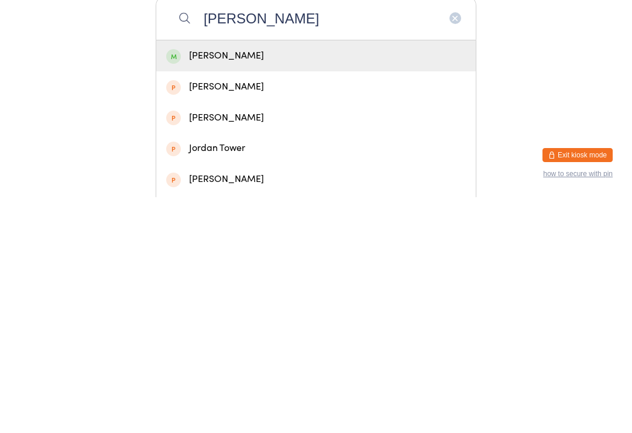
type input "[PERSON_NAME]"
click at [237, 284] on div "[PERSON_NAME]" at bounding box center [315, 292] width 299 height 16
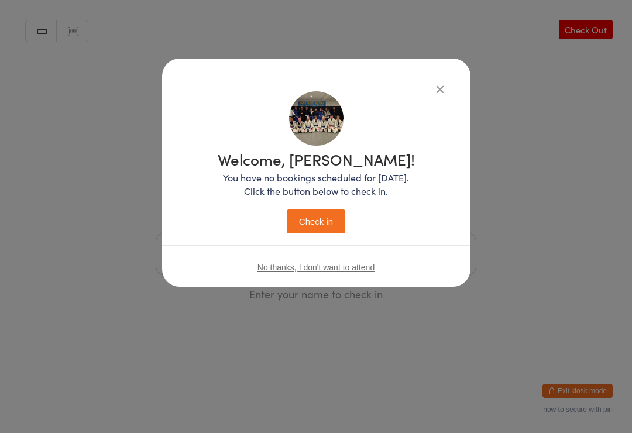
click at [323, 213] on button "Check in" at bounding box center [316, 221] width 58 height 24
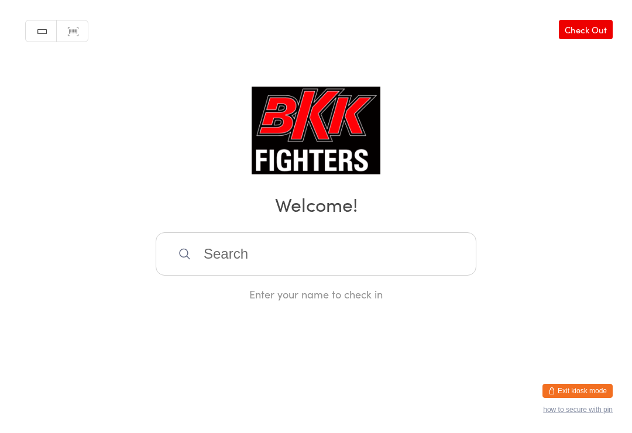
click at [245, 253] on input "search" at bounding box center [316, 253] width 320 height 43
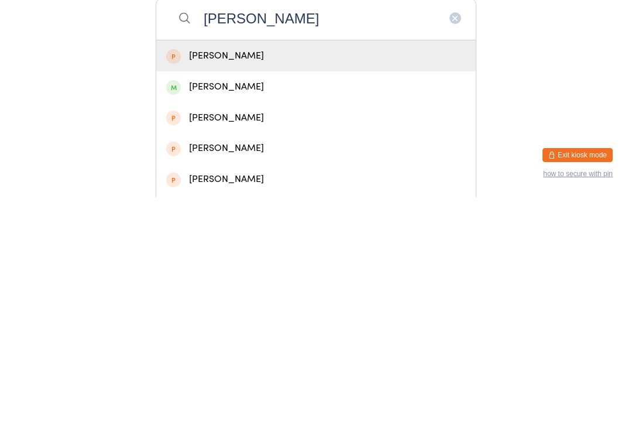
type input "[PERSON_NAME]"
click at [237, 315] on div "[PERSON_NAME]" at bounding box center [315, 323] width 299 height 16
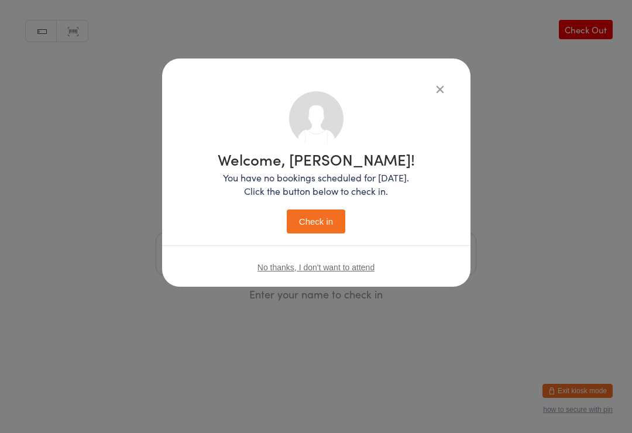
click at [325, 216] on button "Check in" at bounding box center [316, 221] width 58 height 24
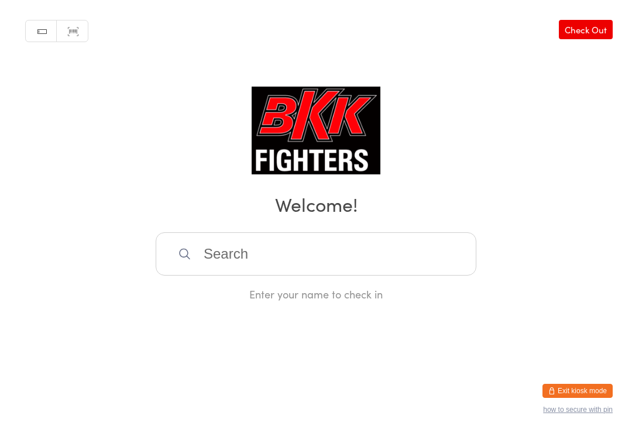
click at [374, 275] on input "search" at bounding box center [316, 253] width 320 height 43
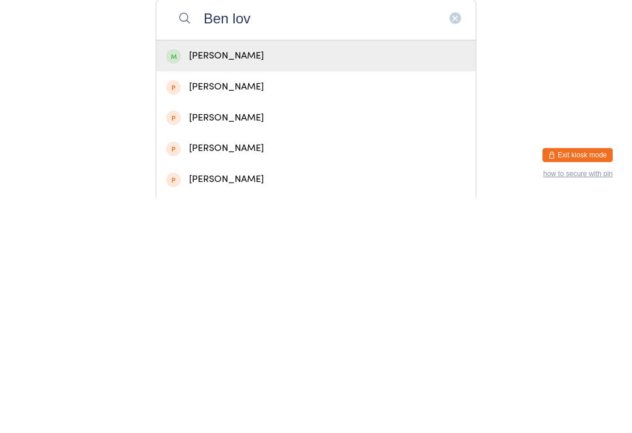
type input "Ben lov"
click at [303, 284] on div "[PERSON_NAME]" at bounding box center [315, 292] width 299 height 16
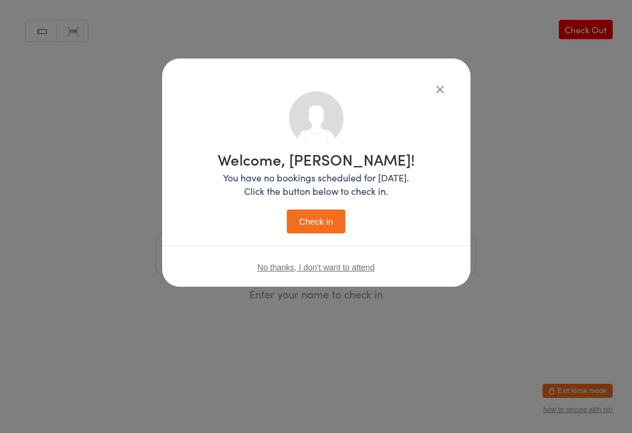
click at [336, 217] on button "Check in" at bounding box center [316, 221] width 58 height 24
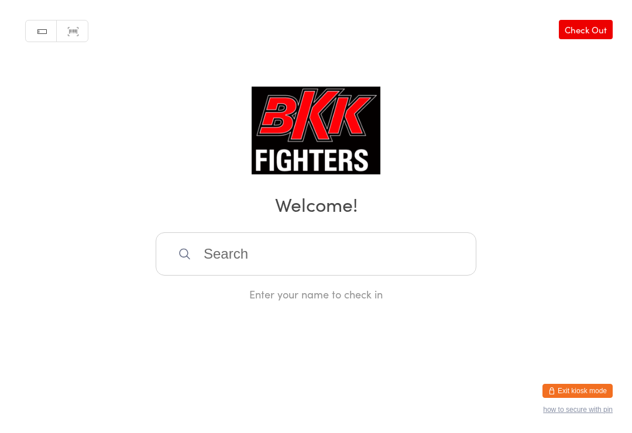
click at [368, 243] on input "search" at bounding box center [316, 253] width 320 height 43
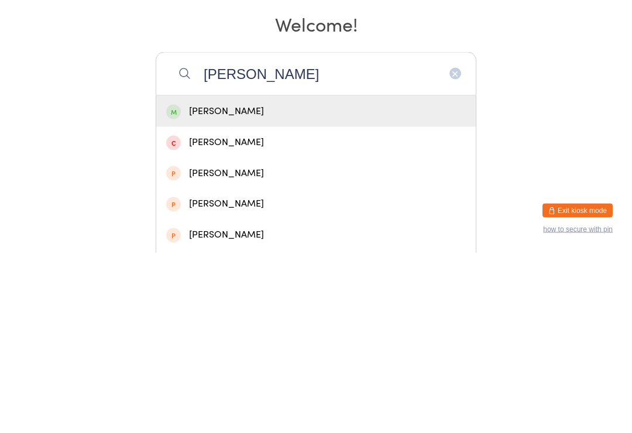
type input "[PERSON_NAME]"
click at [228, 284] on div "[PERSON_NAME]" at bounding box center [315, 292] width 299 height 16
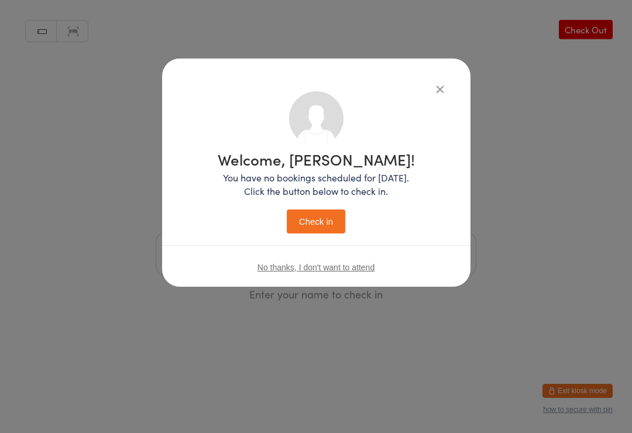
click at [325, 217] on button "Check in" at bounding box center [316, 221] width 58 height 24
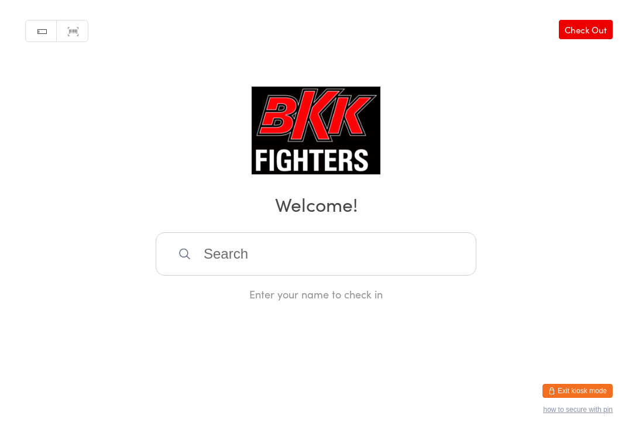
click at [301, 264] on input "search" at bounding box center [316, 253] width 320 height 43
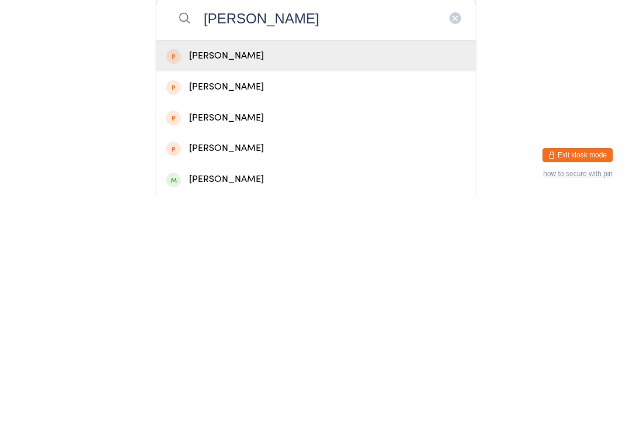
type input "[PERSON_NAME]"
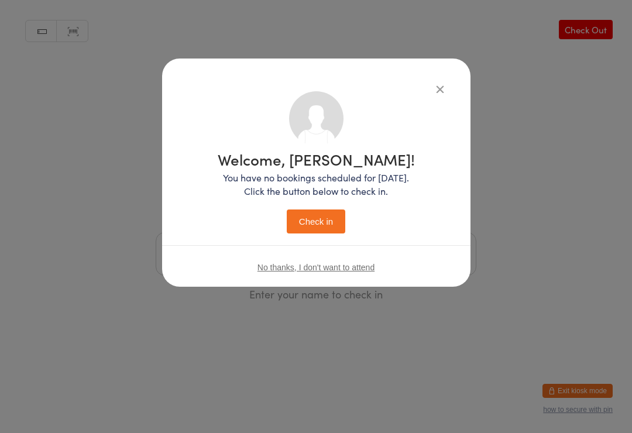
click at [314, 220] on button "Check in" at bounding box center [316, 221] width 58 height 24
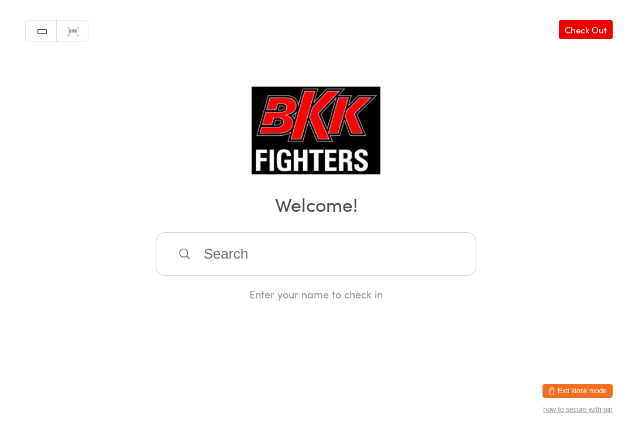
click at [300, 258] on input "search" at bounding box center [316, 253] width 320 height 43
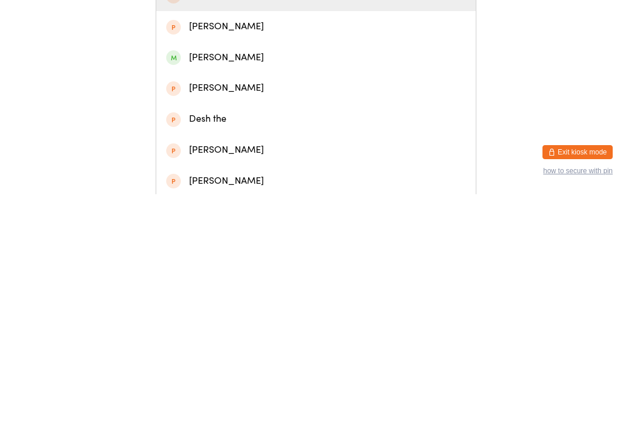
scroll to position [59, 0]
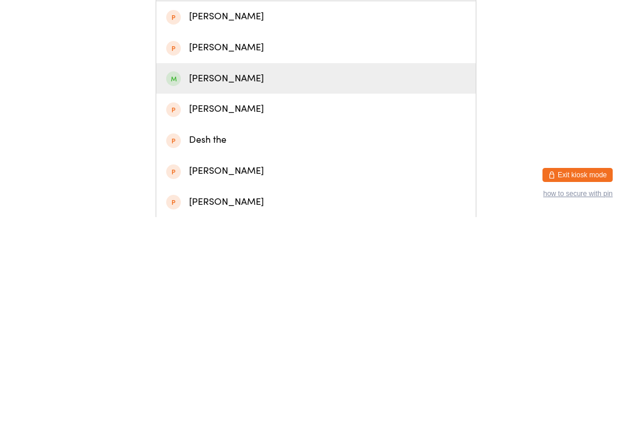
type input "Dev"
click at [249, 287] on div "[PERSON_NAME]" at bounding box center [315, 295] width 299 height 16
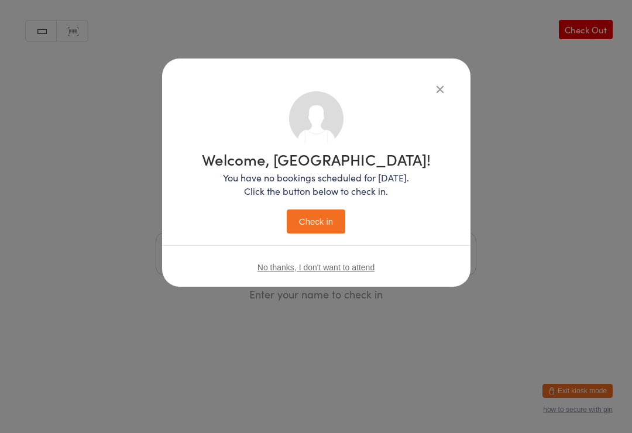
click at [315, 215] on button "Check in" at bounding box center [316, 221] width 58 height 24
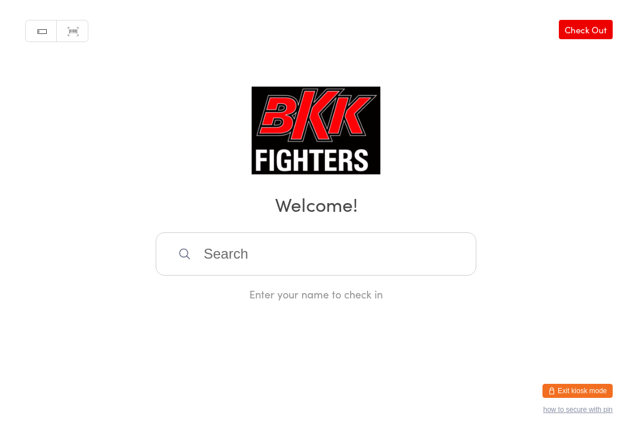
click at [436, 257] on input "search" at bounding box center [316, 253] width 320 height 43
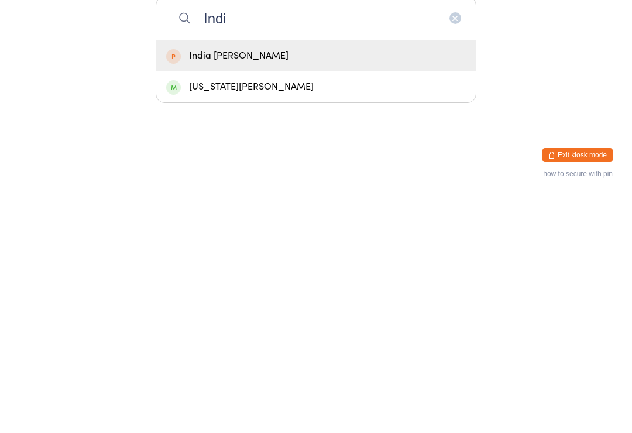
type input "Indi"
click at [308, 315] on div "[US_STATE][PERSON_NAME]" at bounding box center [315, 323] width 299 height 16
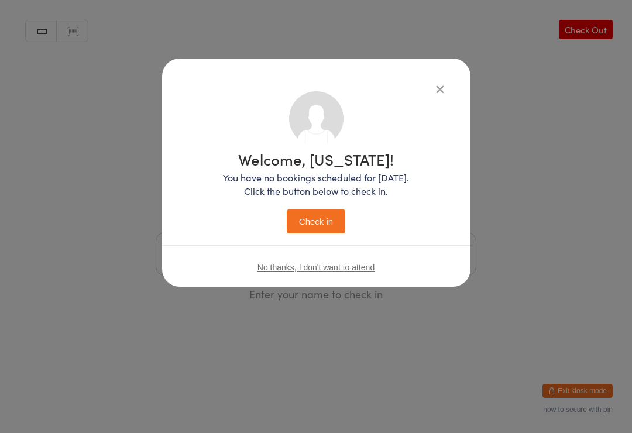
click at [441, 95] on button "button" at bounding box center [440, 89] width 14 height 14
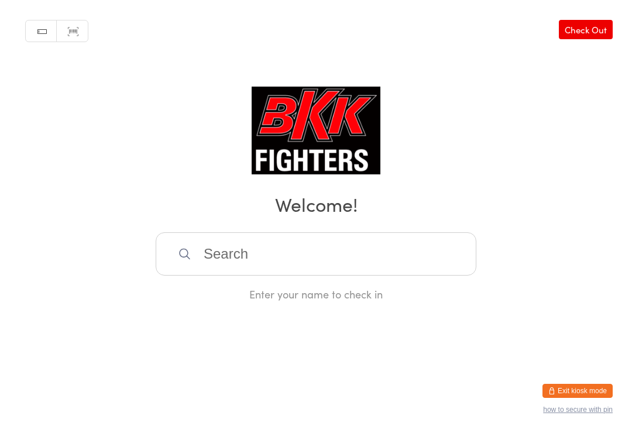
click at [334, 251] on input "search" at bounding box center [316, 253] width 320 height 43
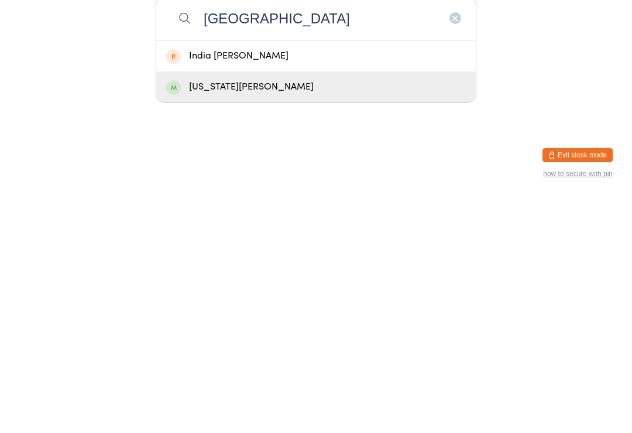
type input "[GEOGRAPHIC_DATA]"
click at [326, 315] on div "[US_STATE][PERSON_NAME]" at bounding box center [315, 323] width 299 height 16
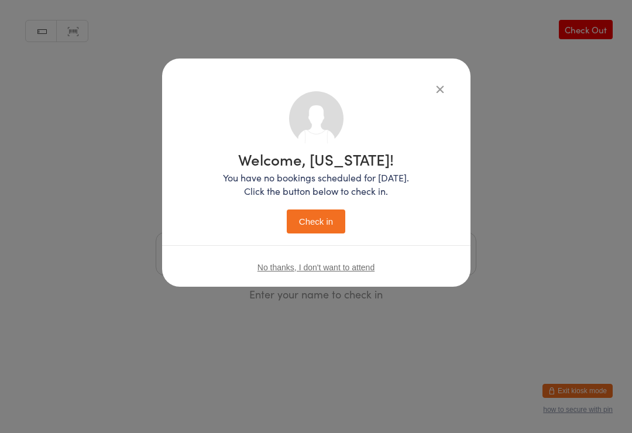
click at [325, 217] on button "Check in" at bounding box center [316, 221] width 58 height 24
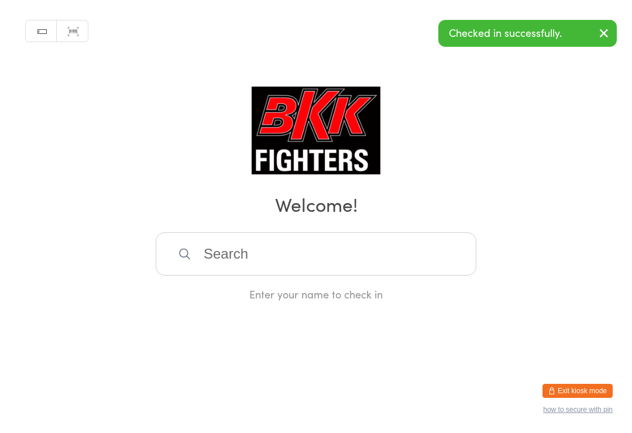
click at [440, 285] on div "Enter your name to check in" at bounding box center [316, 266] width 320 height 69
click at [385, 274] on input "search" at bounding box center [316, 253] width 320 height 43
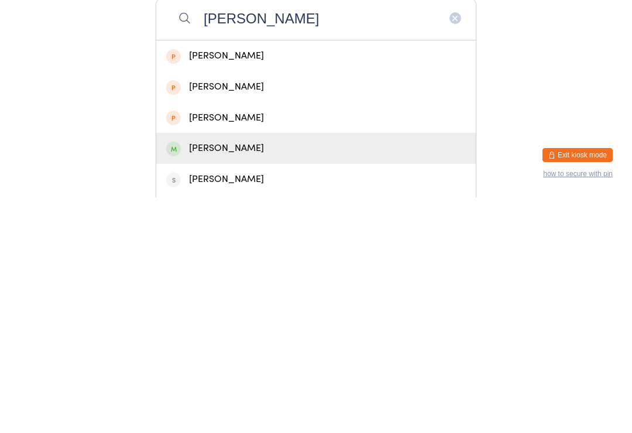
type input "[PERSON_NAME]"
click at [261, 376] on div "[PERSON_NAME]" at bounding box center [315, 384] width 299 height 16
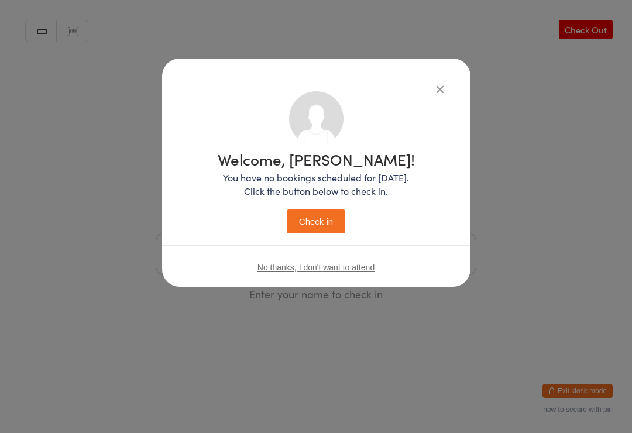
click at [333, 220] on button "Check in" at bounding box center [316, 221] width 58 height 24
